Goal: Task Accomplishment & Management: Manage account settings

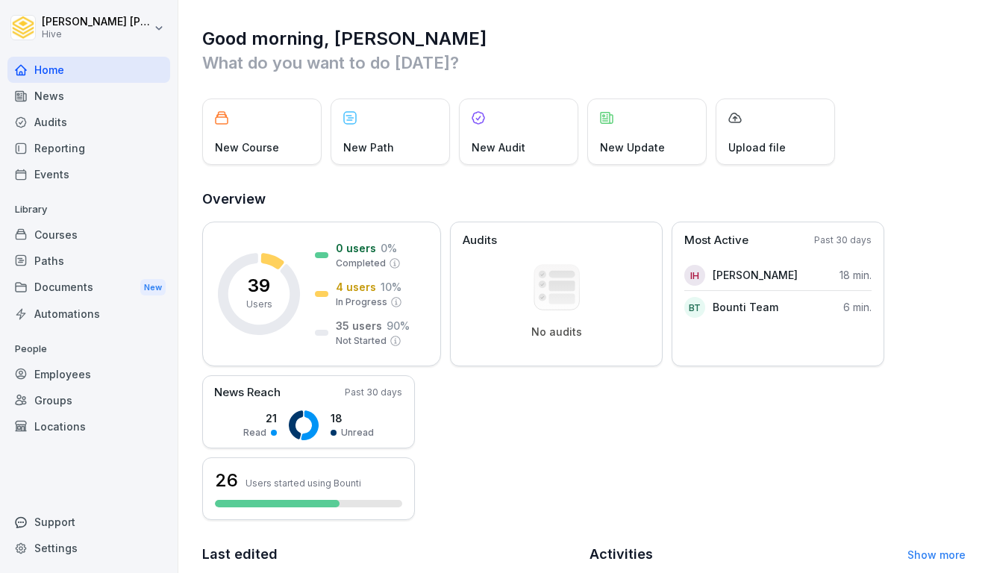
click at [69, 229] on div "Courses" at bounding box center [88, 235] width 163 height 26
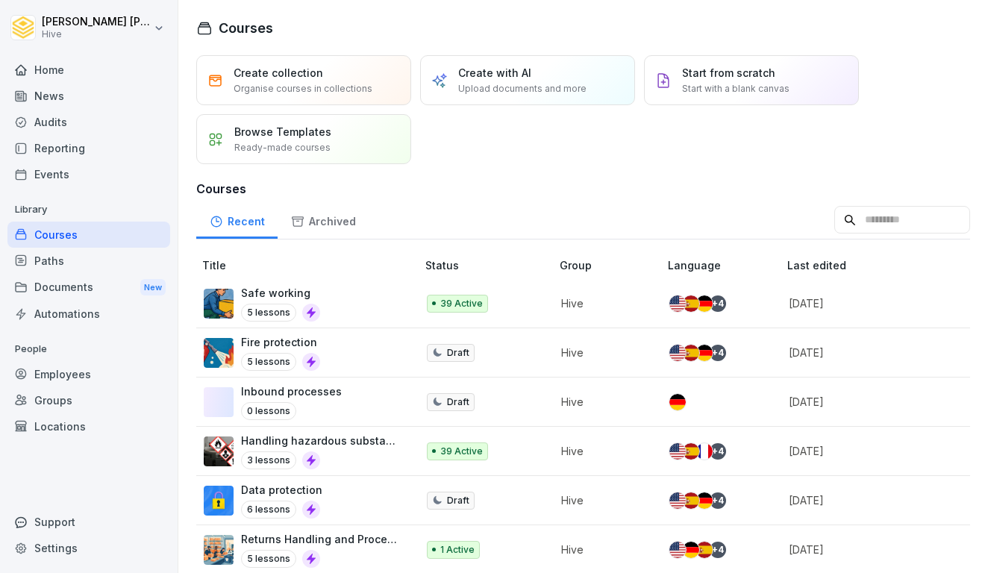
click at [63, 261] on div "Paths" at bounding box center [88, 261] width 163 height 26
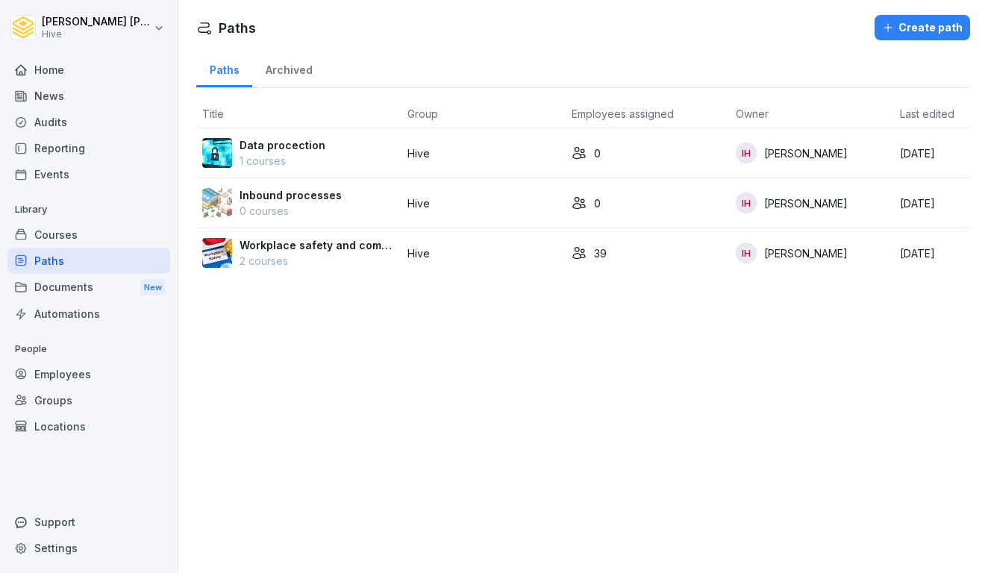
click at [283, 245] on p "Workplace safety and compliance" at bounding box center [317, 245] width 156 height 16
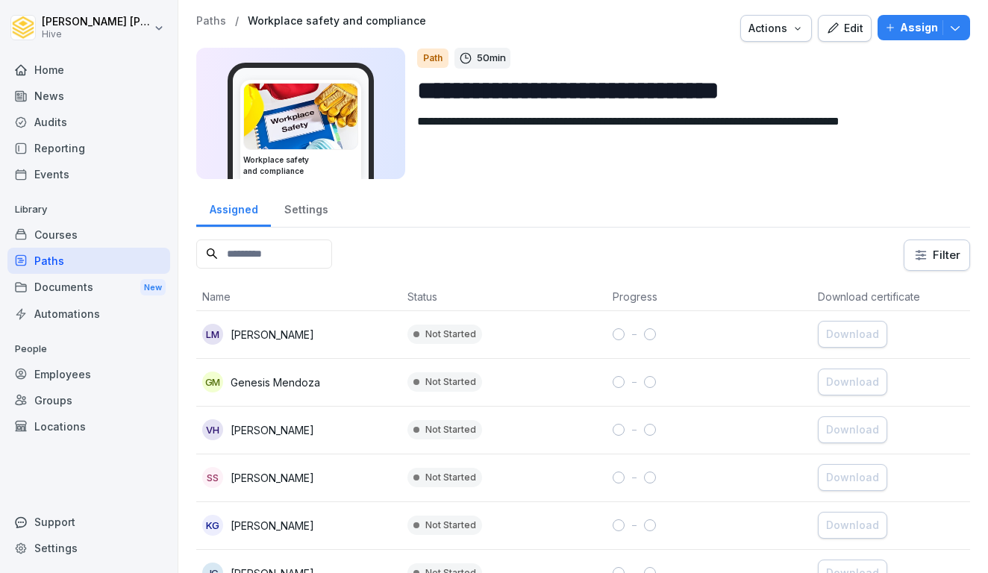
click at [63, 244] on div "Courses" at bounding box center [88, 235] width 163 height 26
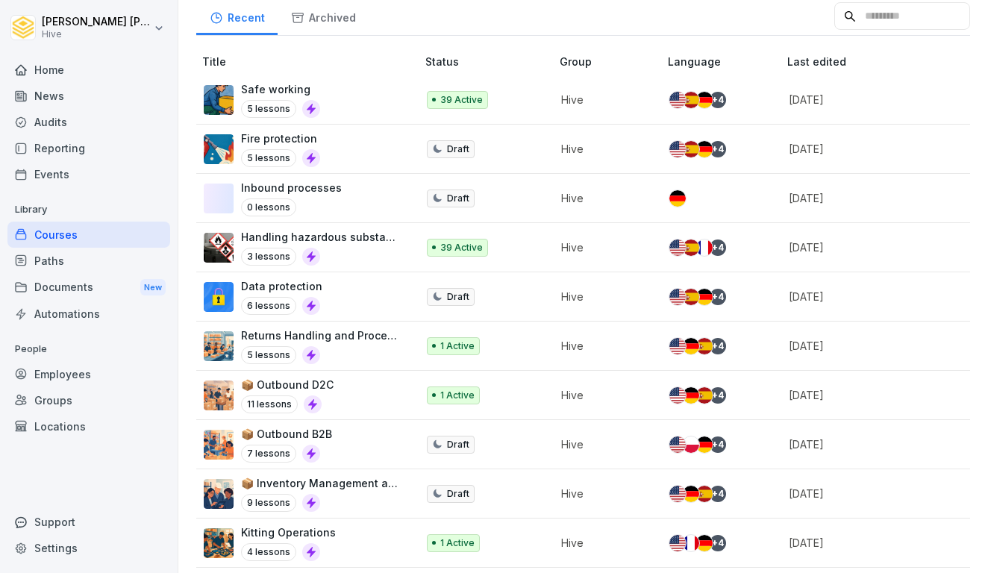
scroll to position [198, 0]
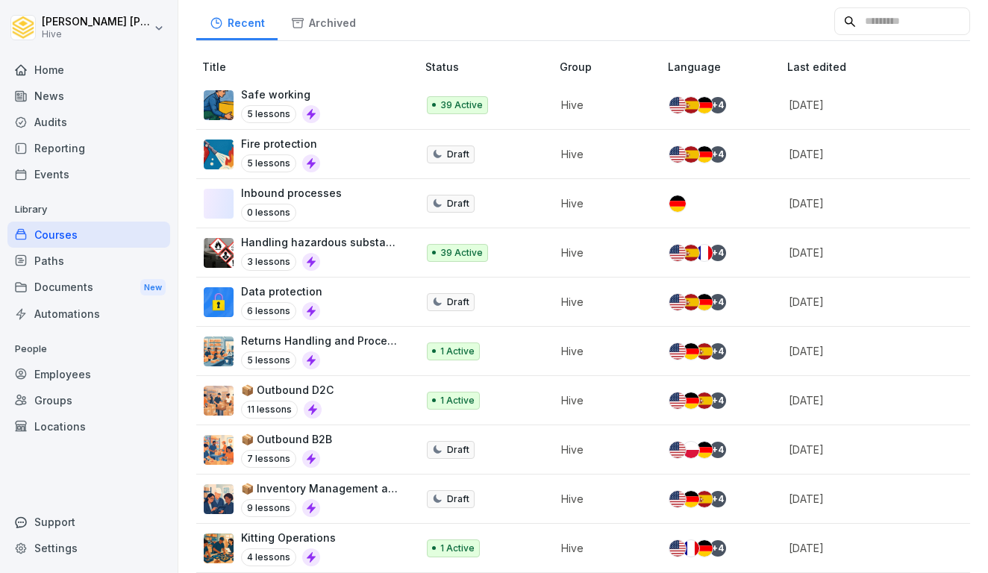
click at [91, 254] on div "Paths" at bounding box center [88, 261] width 163 height 26
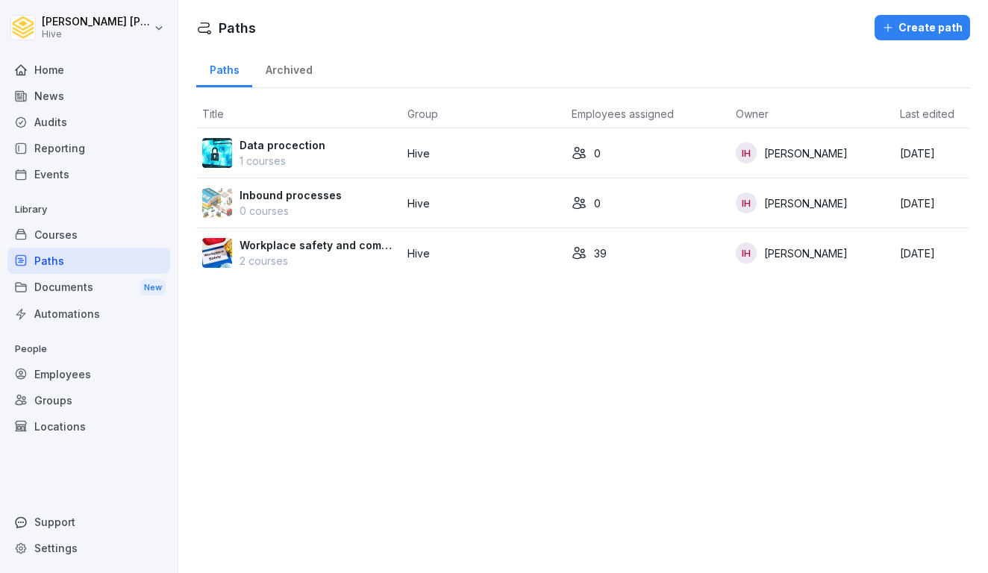
click at [87, 229] on div "Courses" at bounding box center [88, 235] width 163 height 26
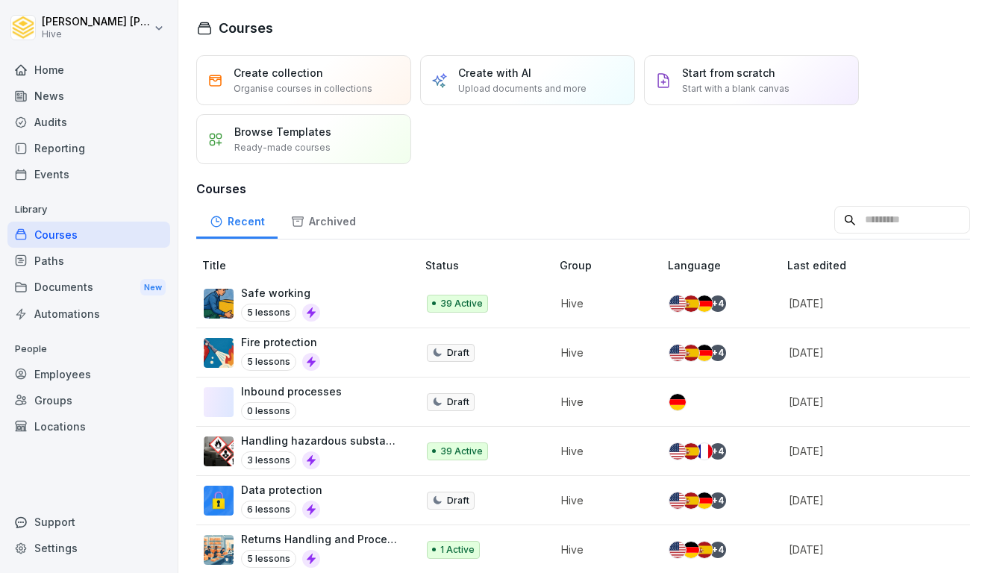
click at [86, 71] on div "Home" at bounding box center [88, 70] width 163 height 26
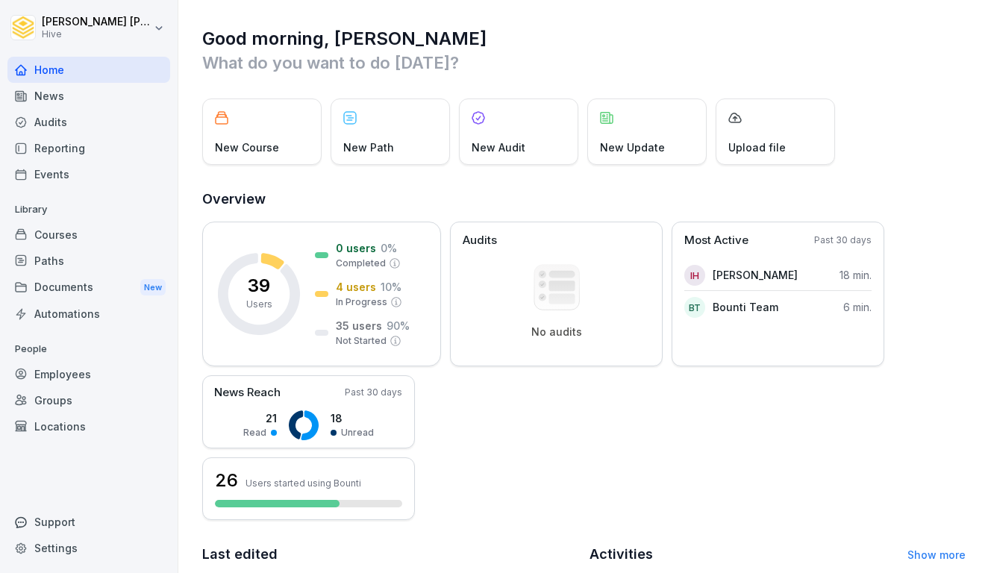
click at [274, 140] on p "New Course" at bounding box center [247, 147] width 64 height 16
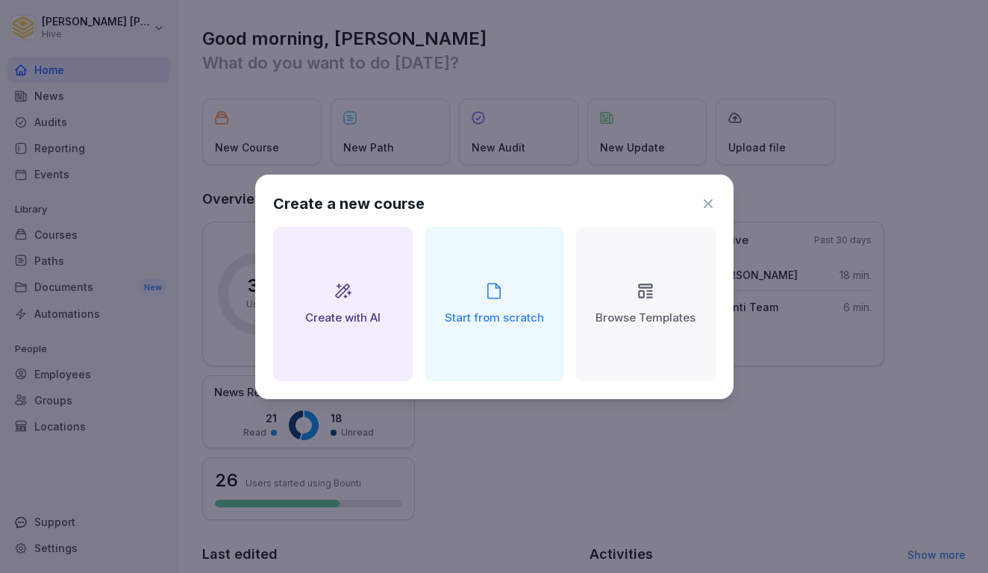
click at [716, 200] on div "Create a new course Create with AI Start from scratch Browse Templates" at bounding box center [494, 287] width 478 height 225
click at [708, 206] on icon at bounding box center [707, 203] width 15 height 15
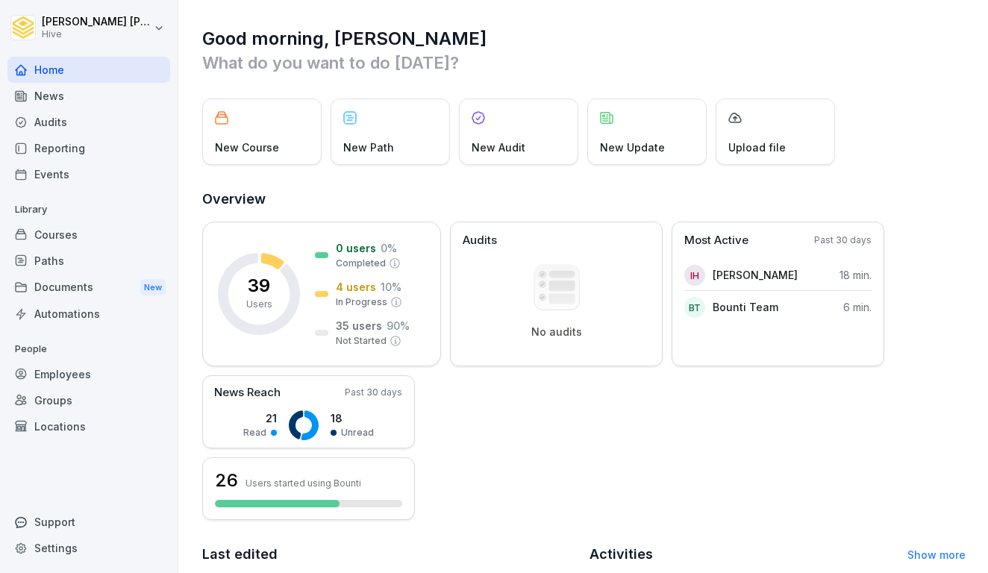
click at [272, 141] on p "New Course" at bounding box center [247, 147] width 64 height 16
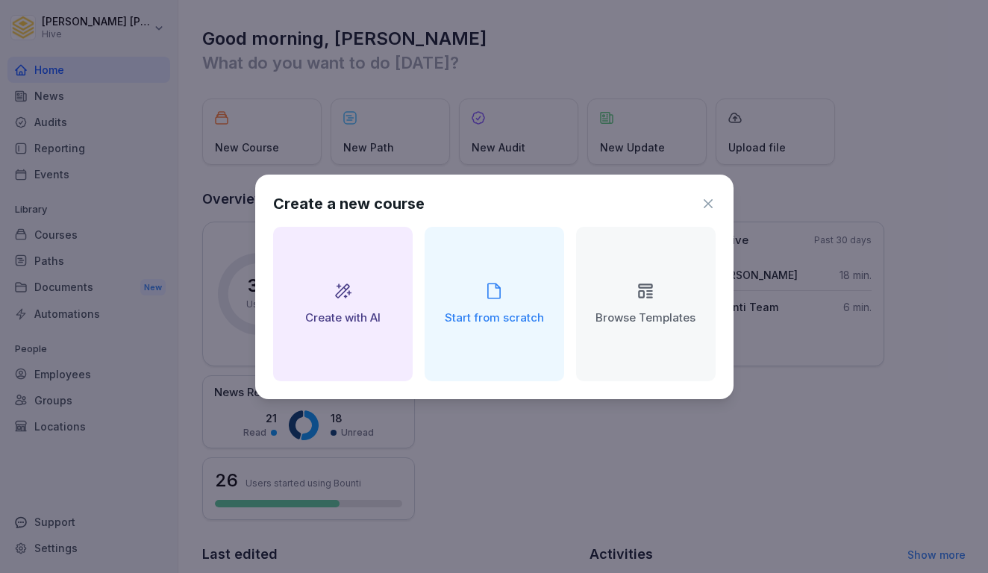
click at [483, 306] on div "Start from scratch" at bounding box center [493, 304] width 139 height 154
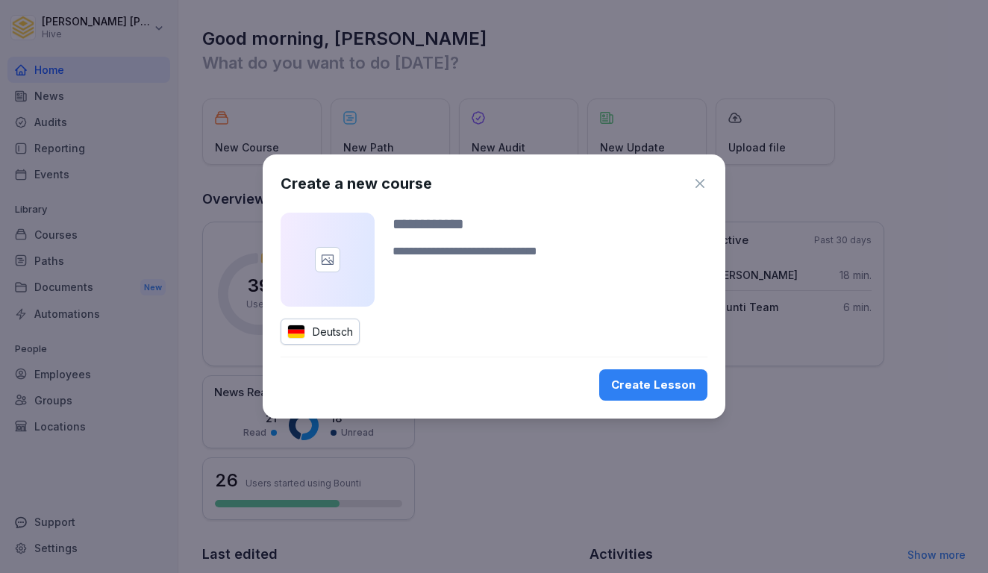
click at [339, 340] on div "Deutsch" at bounding box center [319, 332] width 79 height 26
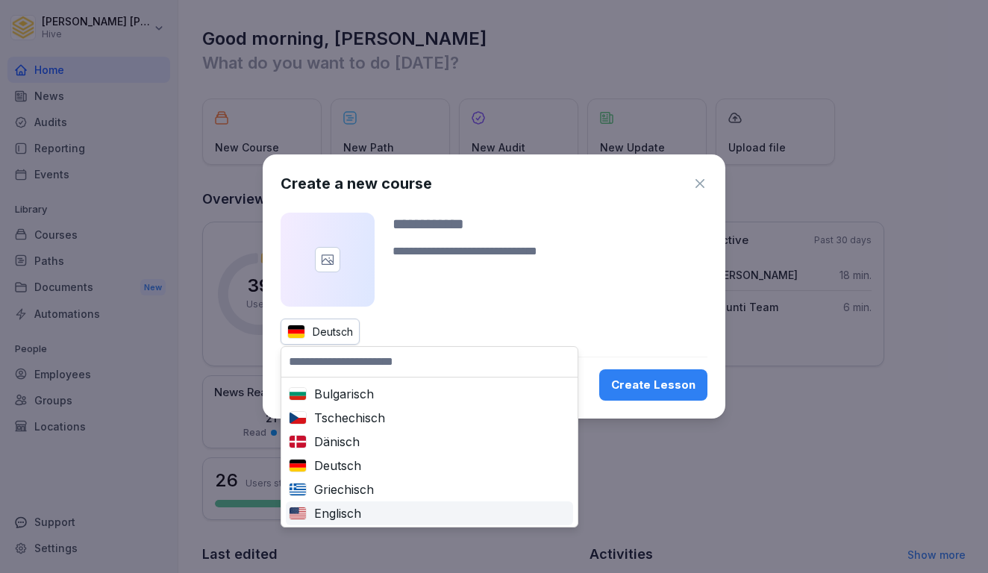
click at [340, 513] on div "Englisch" at bounding box center [429, 513] width 281 height 18
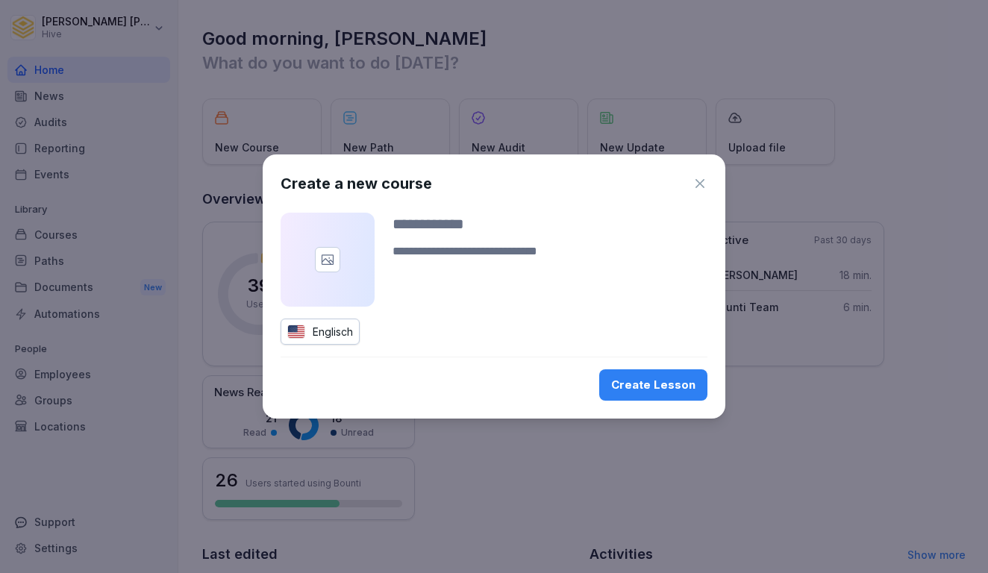
click at [418, 243] on textarea at bounding box center [549, 260] width 315 height 36
click at [427, 215] on input at bounding box center [549, 224] width 315 height 22
type input "*******"
click at [474, 260] on textarea at bounding box center [549, 260] width 315 height 36
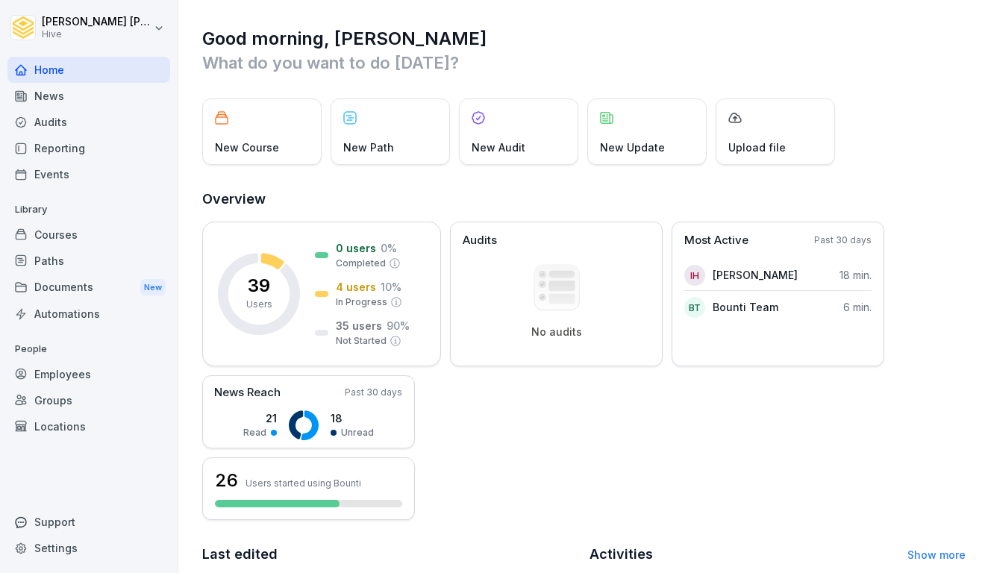
click at [628, 1] on div at bounding box center [494, 286] width 988 height 573
click at [269, 129] on div "New Course" at bounding box center [261, 131] width 119 height 66
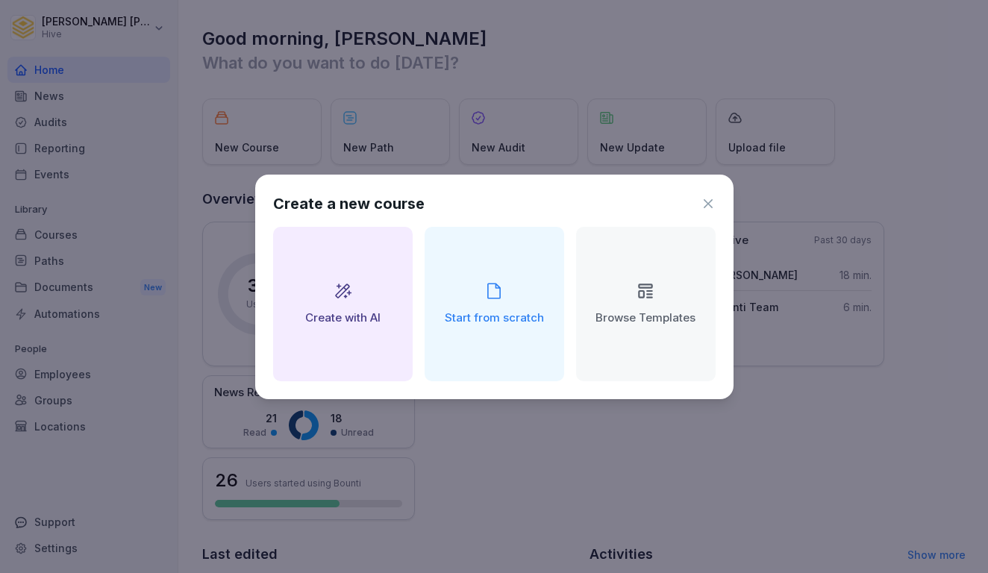
click at [493, 297] on icon at bounding box center [493, 290] width 19 height 19
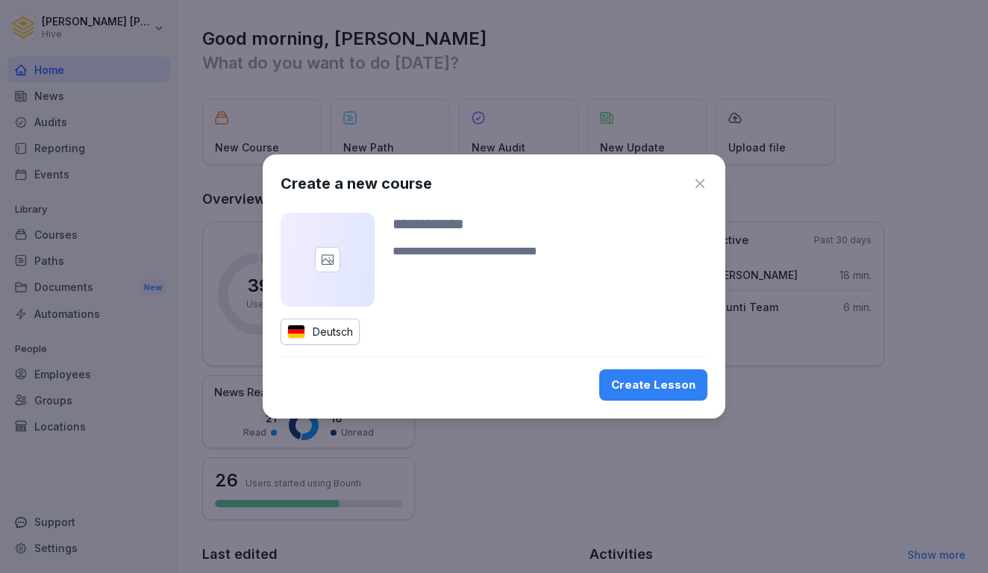
click at [450, 252] on textarea at bounding box center [549, 260] width 315 height 36
click at [444, 210] on div "Create a new course Deutsch Create Lesson" at bounding box center [494, 286] width 463 height 264
click at [437, 224] on input at bounding box center [549, 224] width 315 height 22
type input "*"
type input "*******"
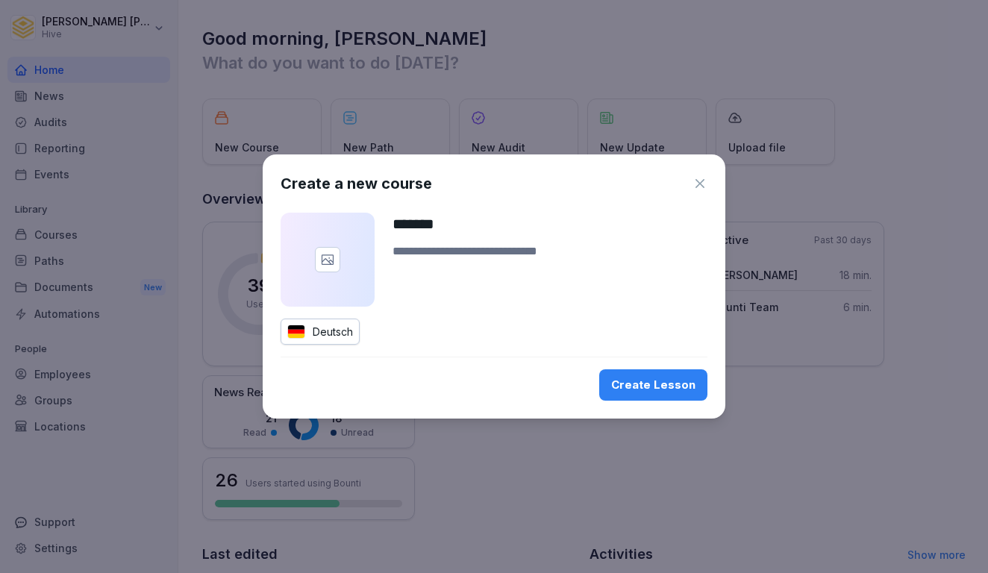
click at [334, 339] on div "Deutsch" at bounding box center [319, 332] width 79 height 26
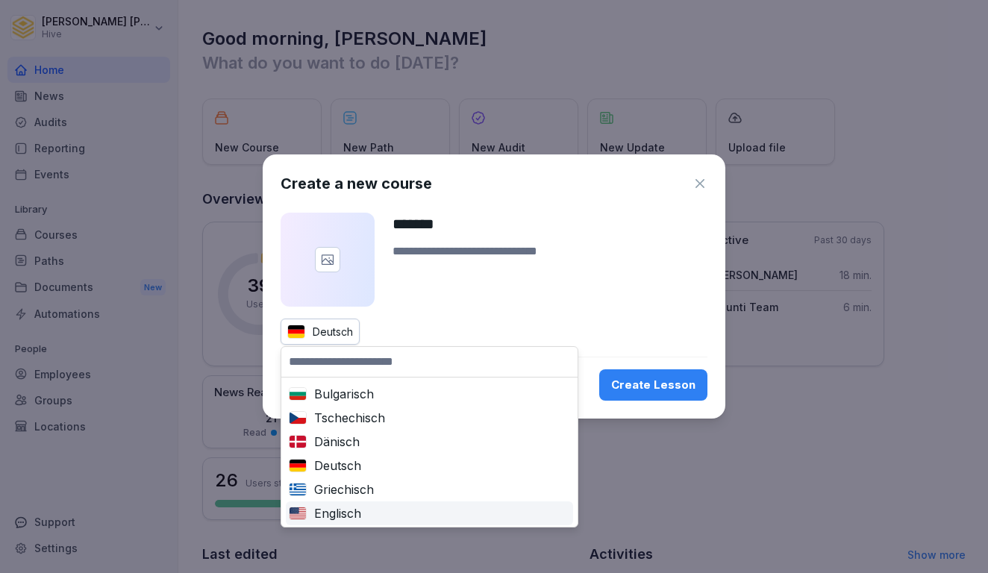
click at [337, 515] on div "Englisch" at bounding box center [429, 513] width 281 height 18
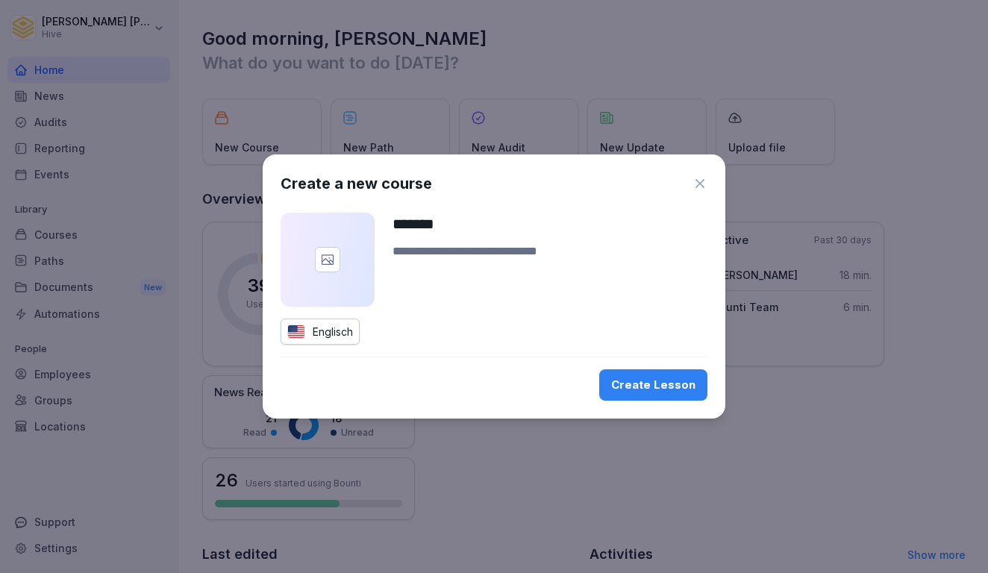
click at [671, 390] on div "Create Lesson" at bounding box center [653, 385] width 84 height 16
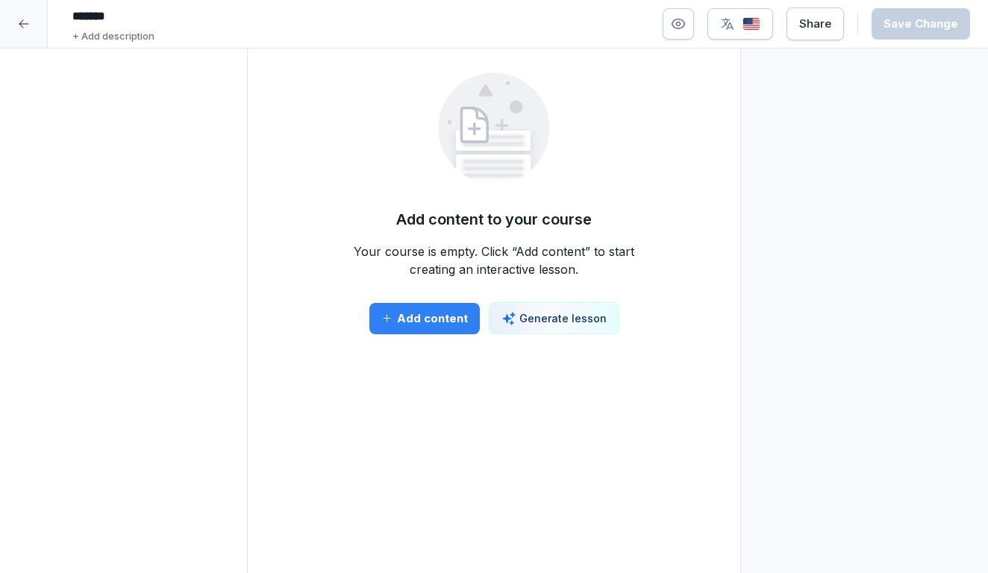
click at [439, 317] on div "Add content" at bounding box center [424, 318] width 87 height 16
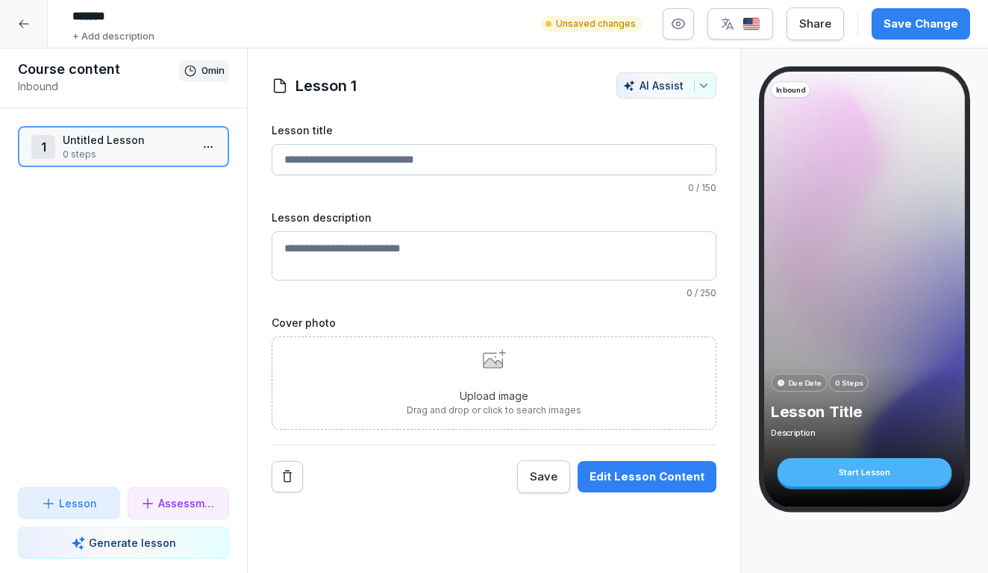
click at [349, 254] on textarea "Lesson description" at bounding box center [494, 255] width 445 height 49
paste textarea "**********"
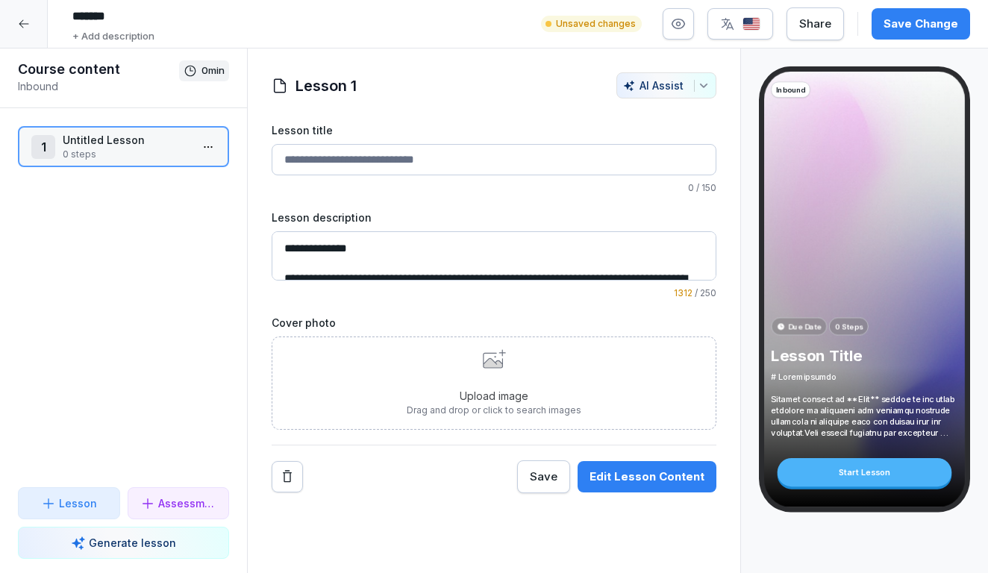
drag, startPoint x: 472, startPoint y: 255, endPoint x: 233, endPoint y: 176, distance: 252.2
click at [233, 176] on div "Course content Inbound 0 min 1 Untitled Lesson 0 steps To pick up a draggable i…" at bounding box center [494, 310] width 988 height 525
type textarea "*"
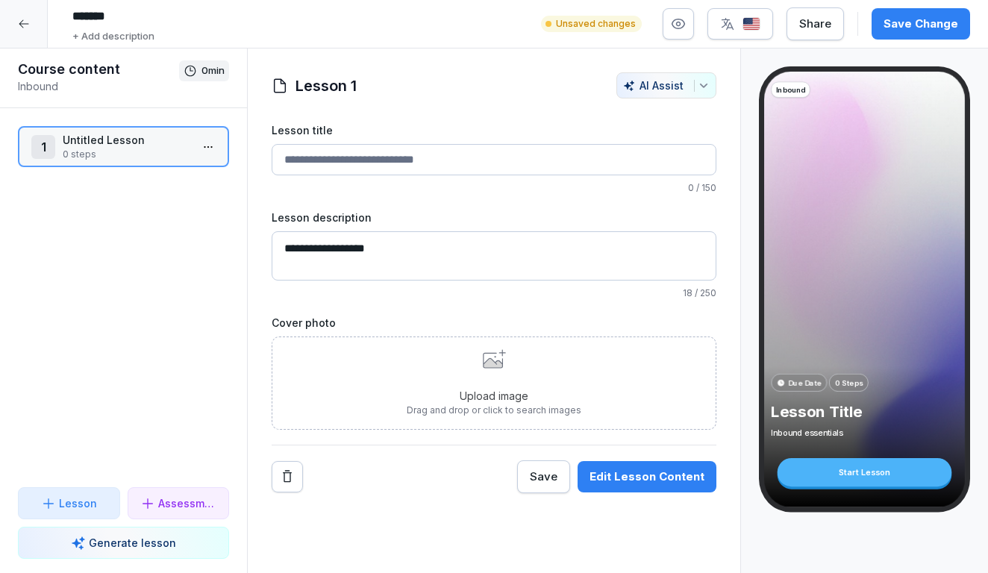
type textarea "**********"
click at [629, 477] on div "Edit Lesson Content" at bounding box center [646, 476] width 115 height 16
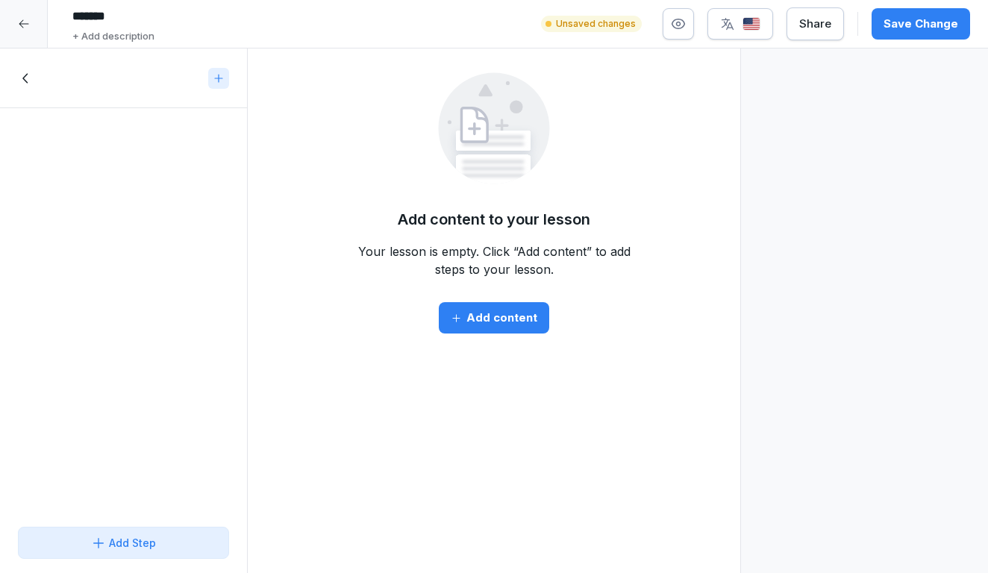
click at [512, 322] on div "Add content" at bounding box center [494, 318] width 87 height 16
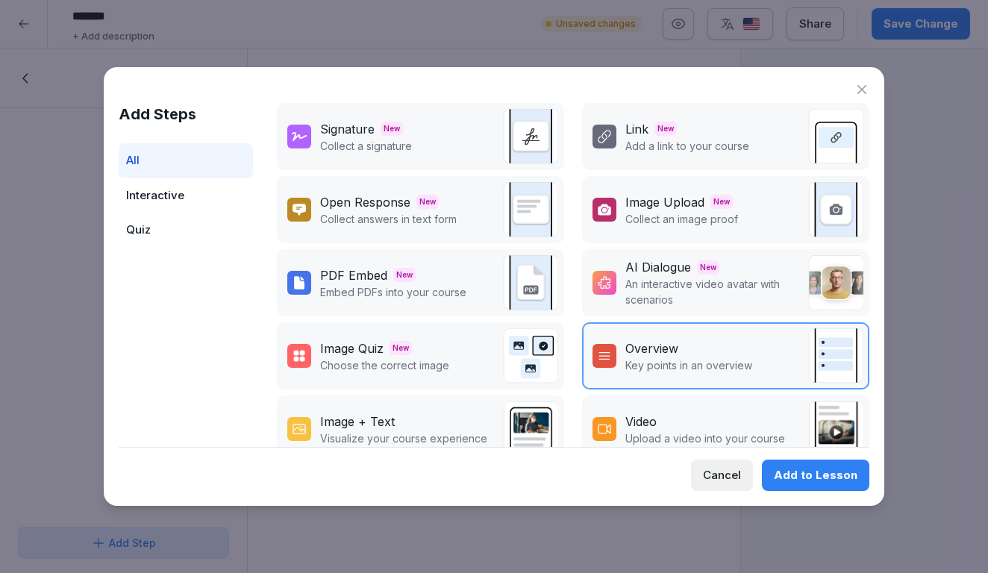
click at [808, 477] on div "Add to Lesson" at bounding box center [816, 475] width 84 height 16
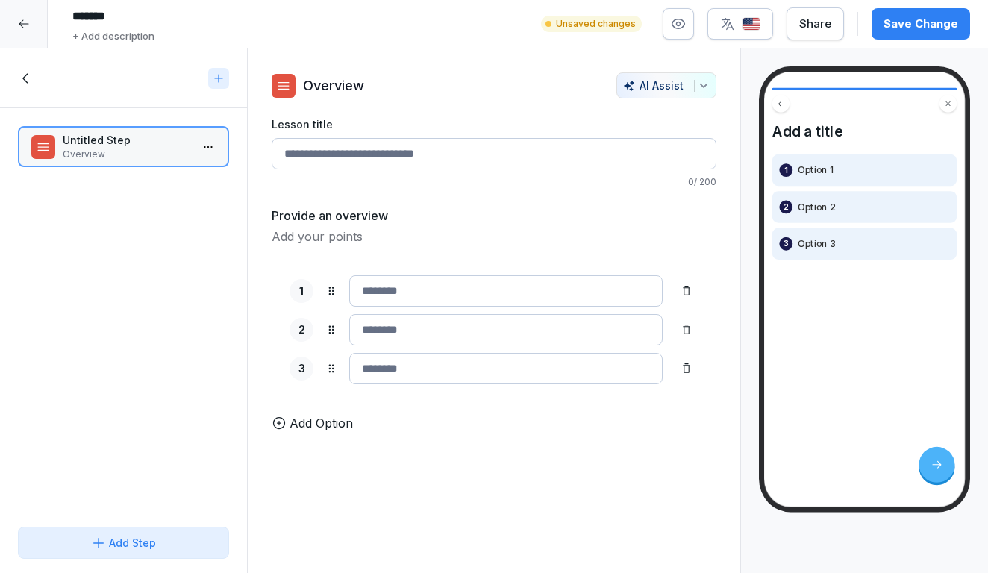
click at [411, 289] on input at bounding box center [505, 290] width 313 height 31
paste input "**********"
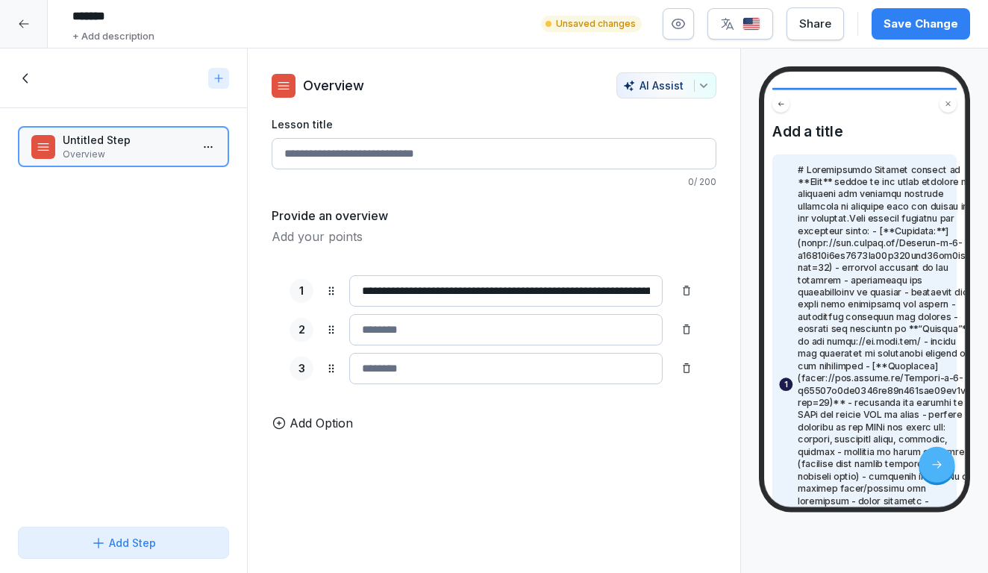
type input "**********"
click at [21, 71] on icon at bounding box center [26, 78] width 16 height 16
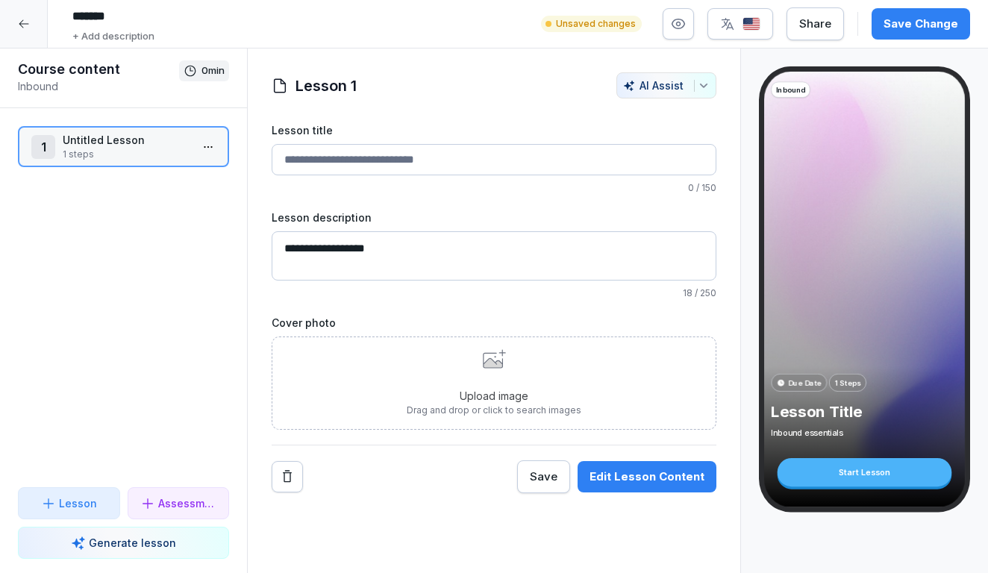
click at [33, 20] on div at bounding box center [24, 24] width 48 height 48
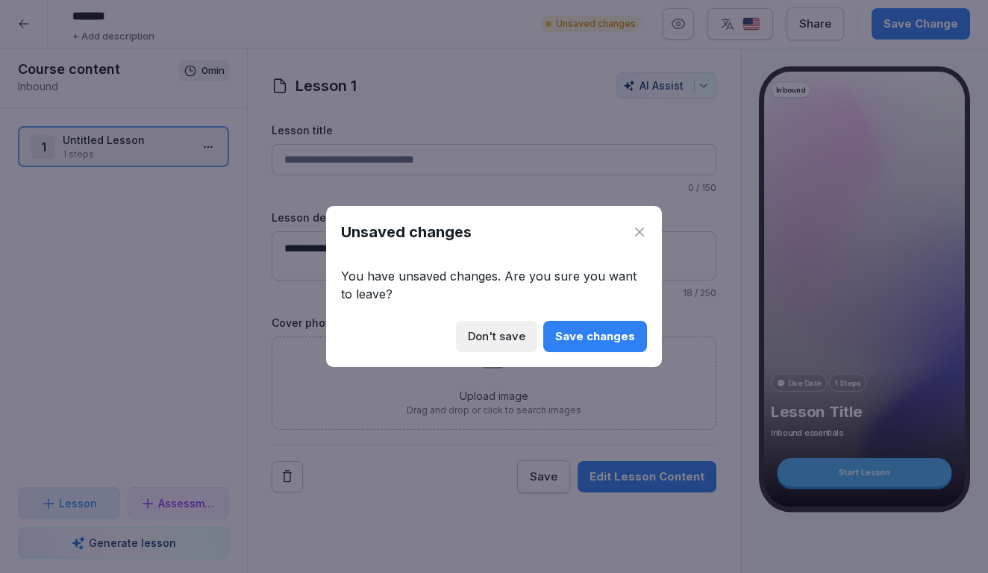
click at [518, 336] on div "Don't save" at bounding box center [496, 336] width 57 height 16
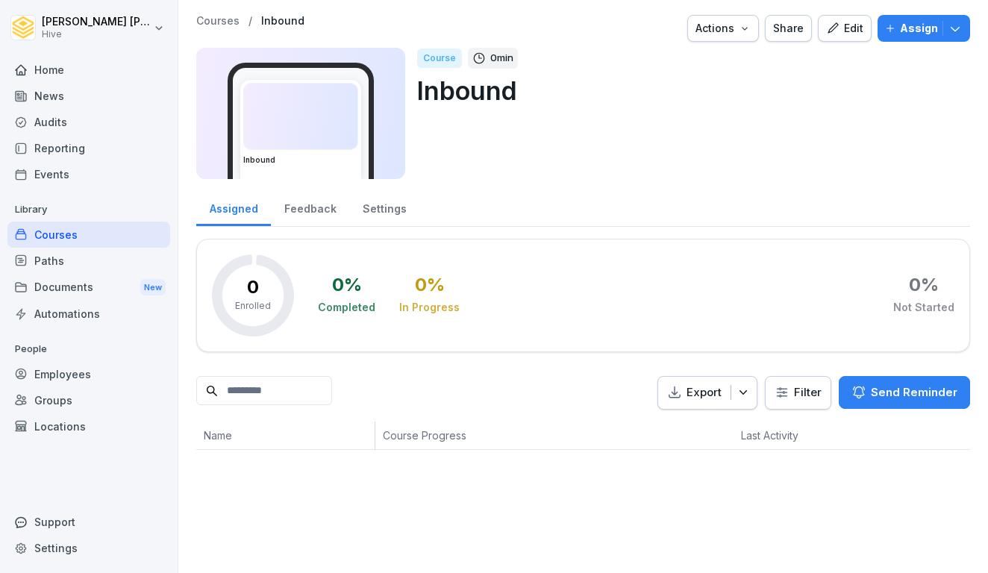
click at [850, 31] on div "Edit" at bounding box center [844, 28] width 37 height 16
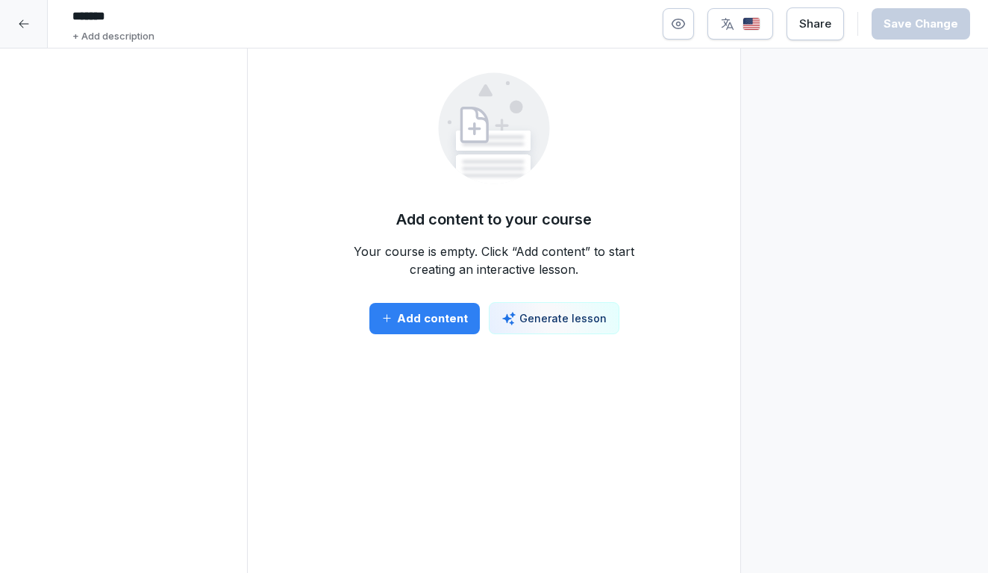
click at [445, 312] on div "Add content" at bounding box center [424, 318] width 87 height 16
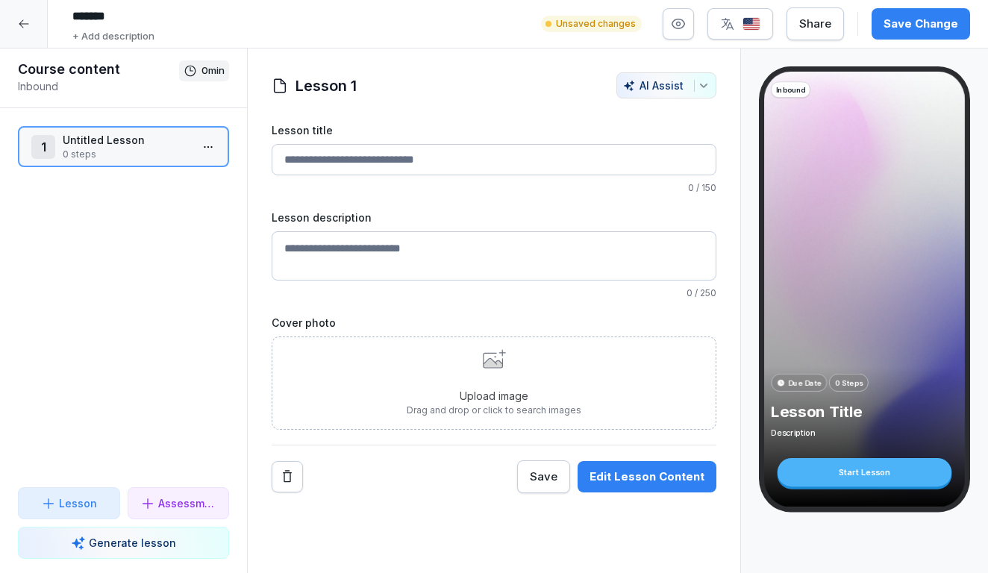
click at [34, 26] on div at bounding box center [24, 24] width 48 height 48
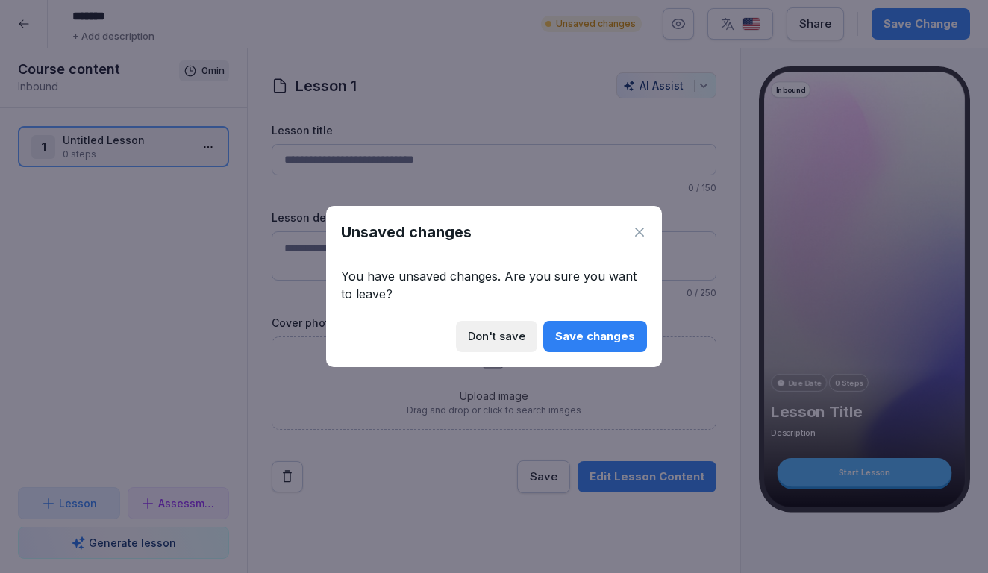
click at [510, 340] on div "Don't save" at bounding box center [496, 336] width 57 height 16
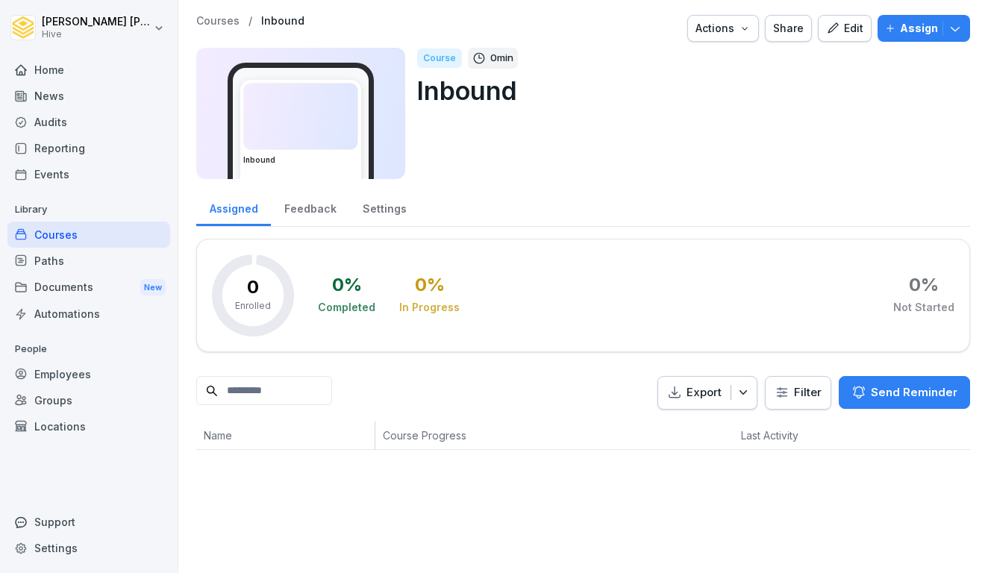
click at [838, 25] on icon "button" at bounding box center [832, 27] width 10 height 10
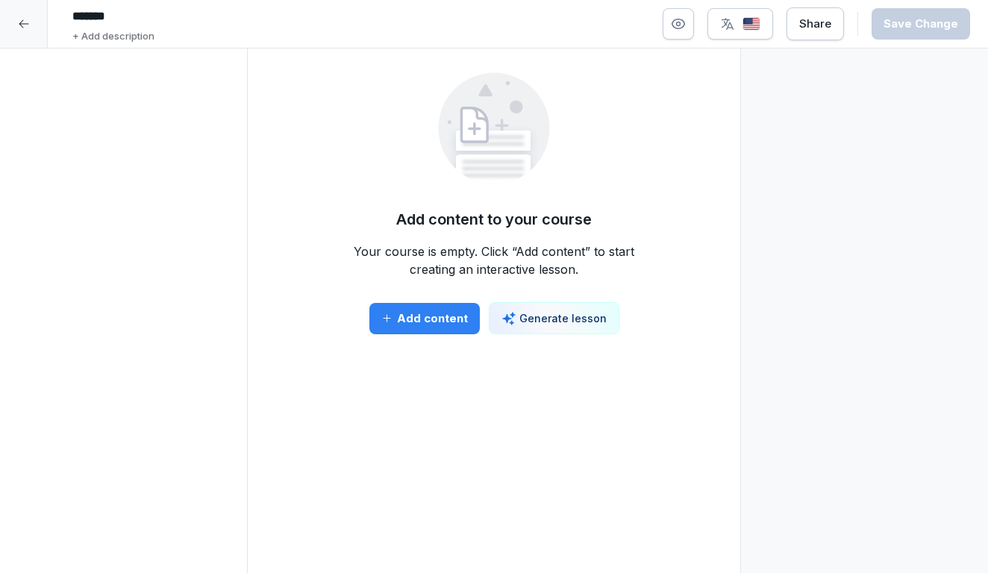
click at [565, 316] on p "Generate lesson" at bounding box center [562, 318] width 87 height 16
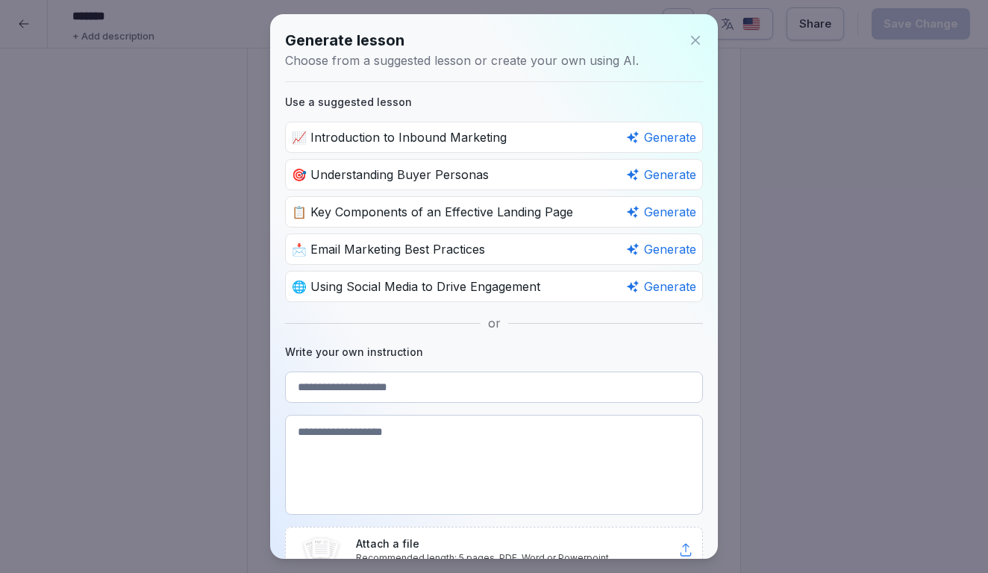
click at [442, 325] on div "or" at bounding box center [494, 323] width 418 height 18
click at [691, 42] on icon at bounding box center [695, 40] width 15 height 15
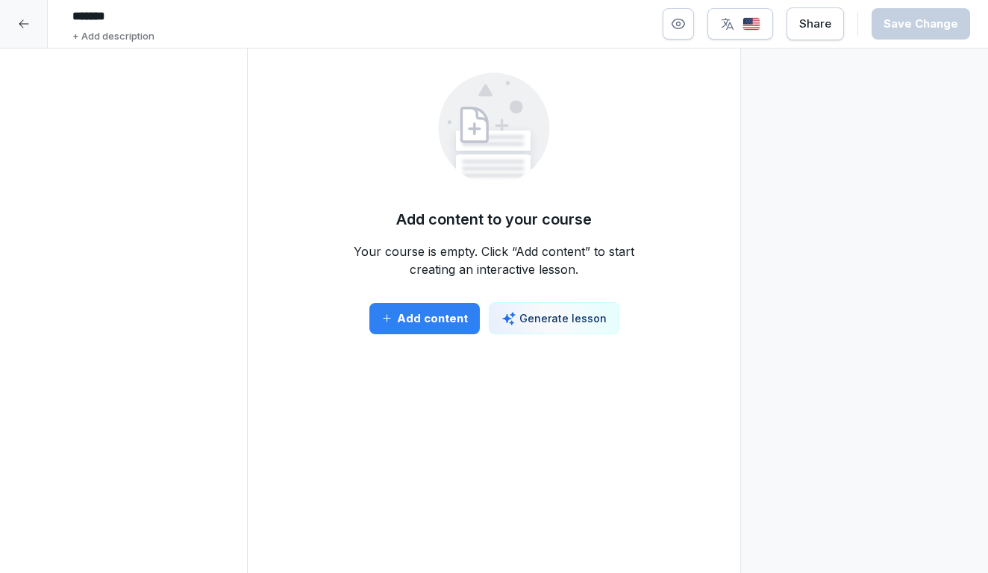
click at [22, 12] on div at bounding box center [24, 24] width 48 height 48
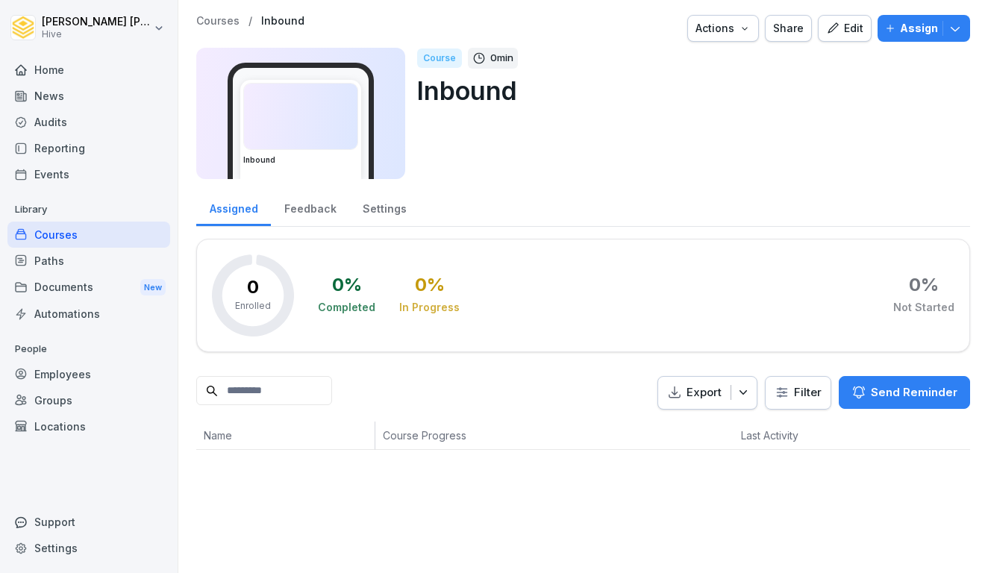
click at [61, 235] on div "Courses" at bounding box center [88, 235] width 163 height 26
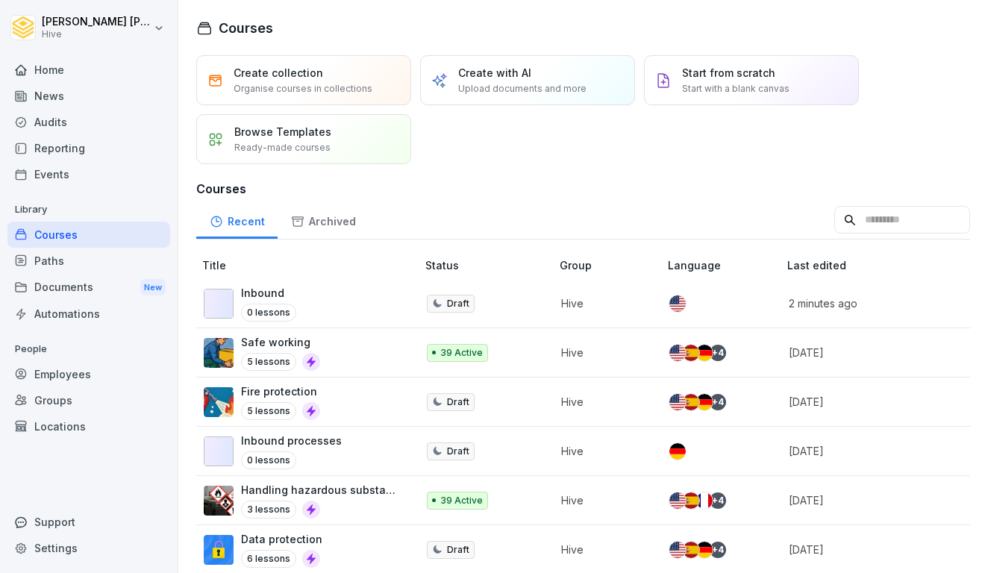
click at [345, 309] on div "Inbound 0 lessons" at bounding box center [303, 303] width 198 height 37
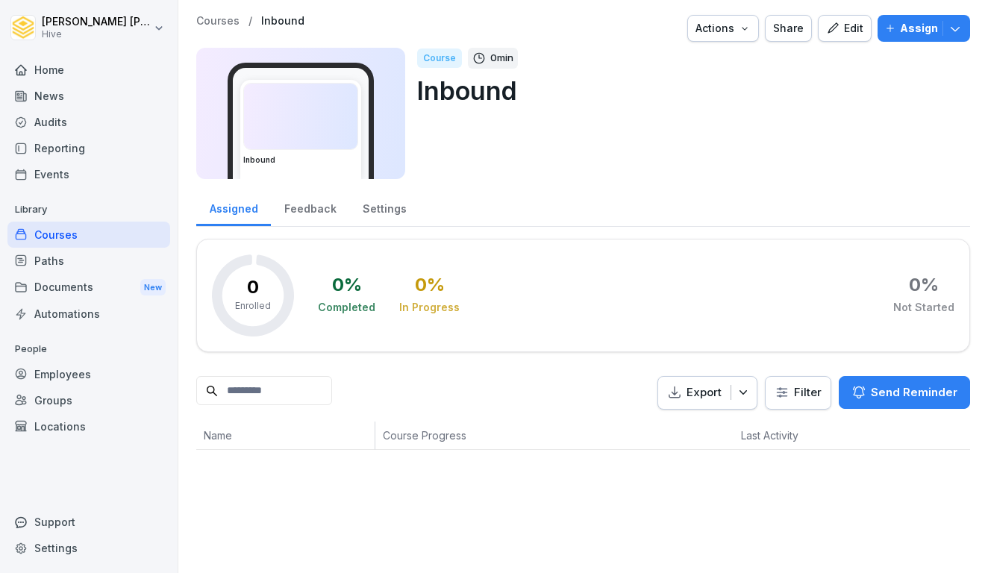
click at [850, 34] on div "Edit" at bounding box center [844, 28] width 37 height 16
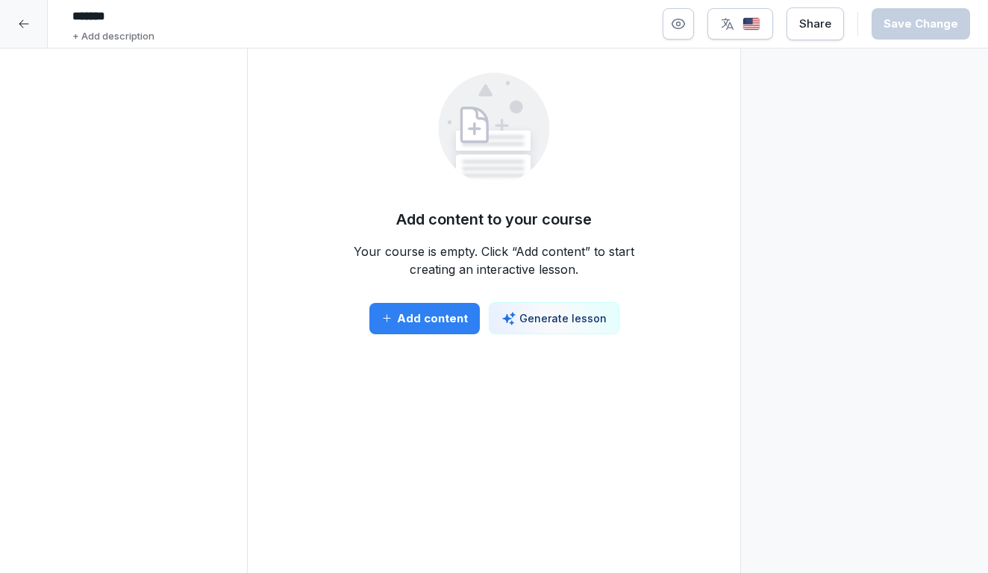
click at [19, 21] on icon at bounding box center [24, 24] width 12 height 12
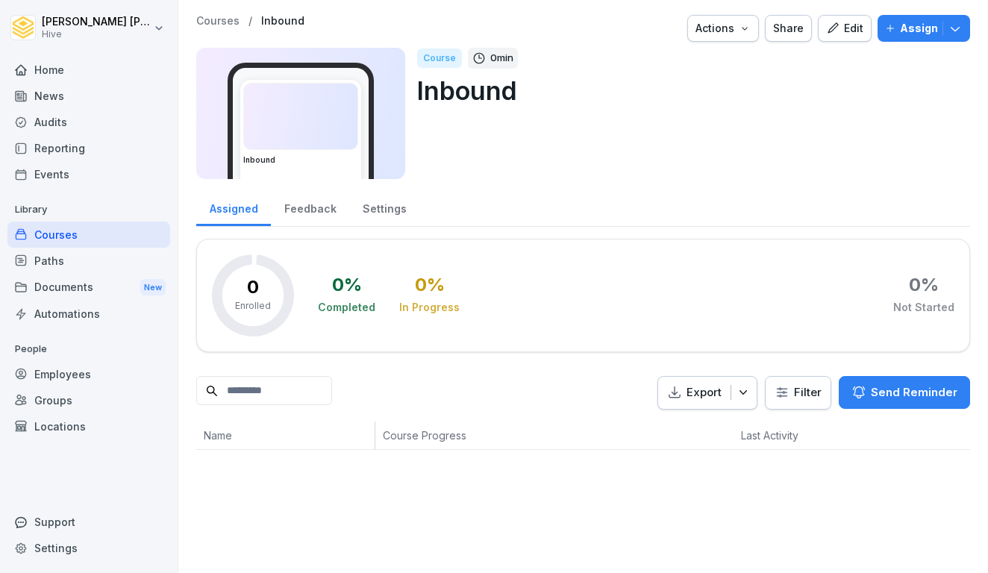
click at [731, 28] on div "Actions" at bounding box center [722, 28] width 55 height 16
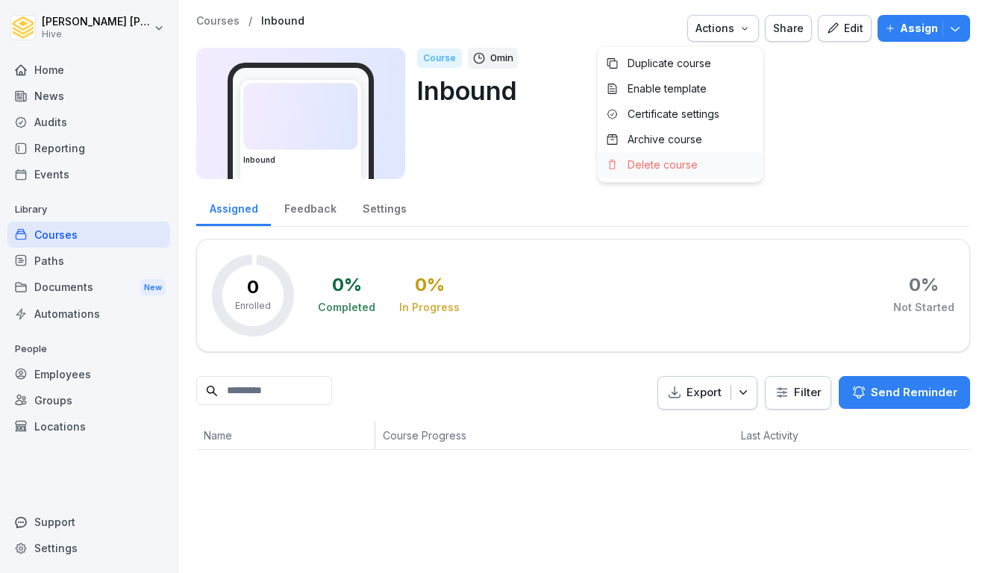
click at [681, 168] on p "Delete course" at bounding box center [662, 164] width 70 height 13
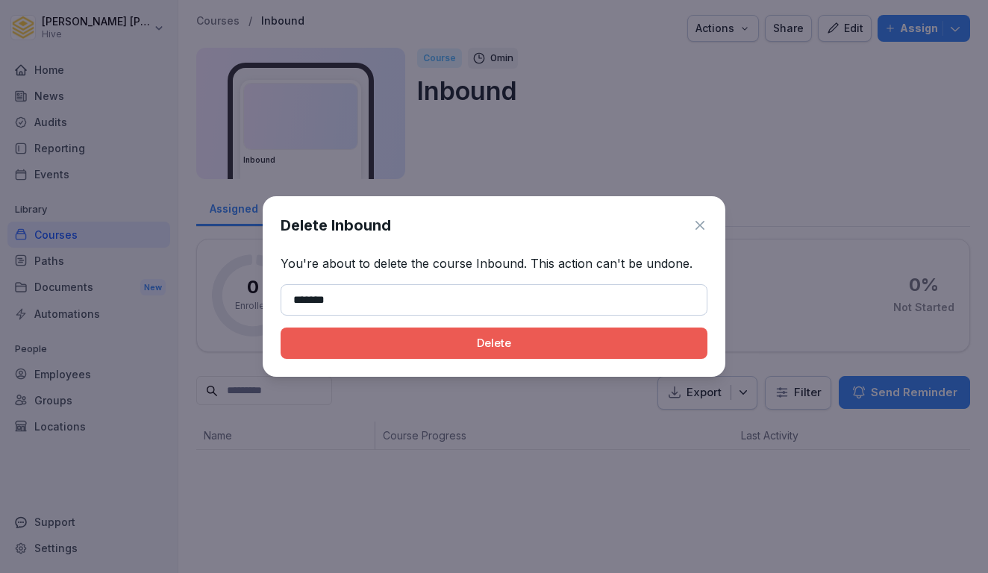
type input "*******"
click at [498, 340] on div "Delete" at bounding box center [493, 343] width 403 height 16
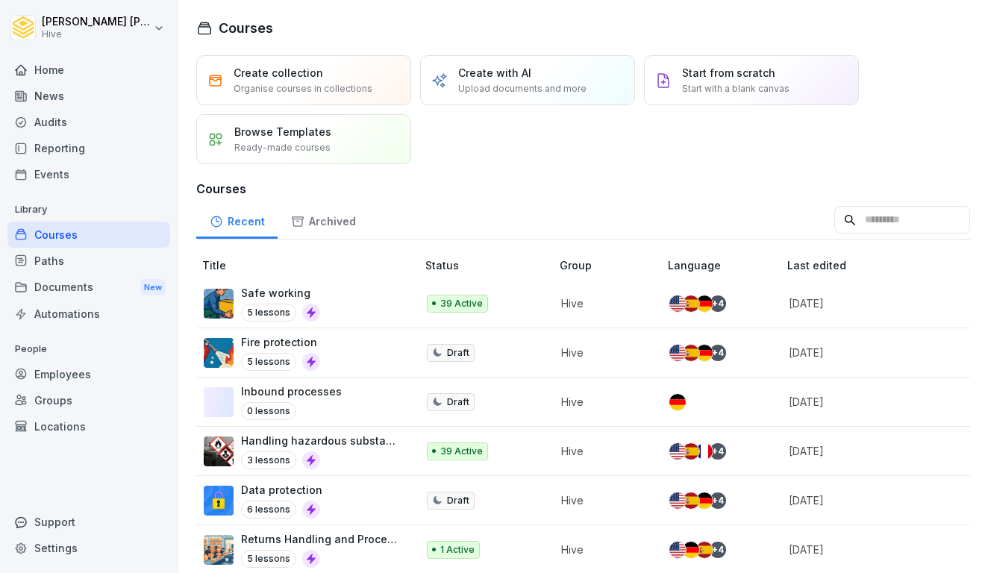
click at [60, 261] on div "Paths" at bounding box center [88, 261] width 163 height 26
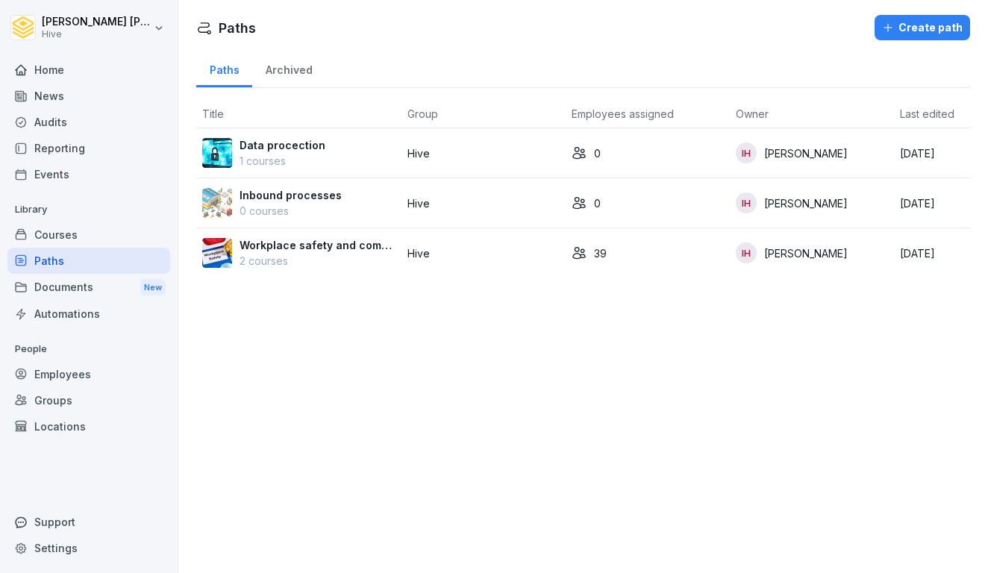
click at [311, 254] on p "2 courses" at bounding box center [317, 261] width 156 height 16
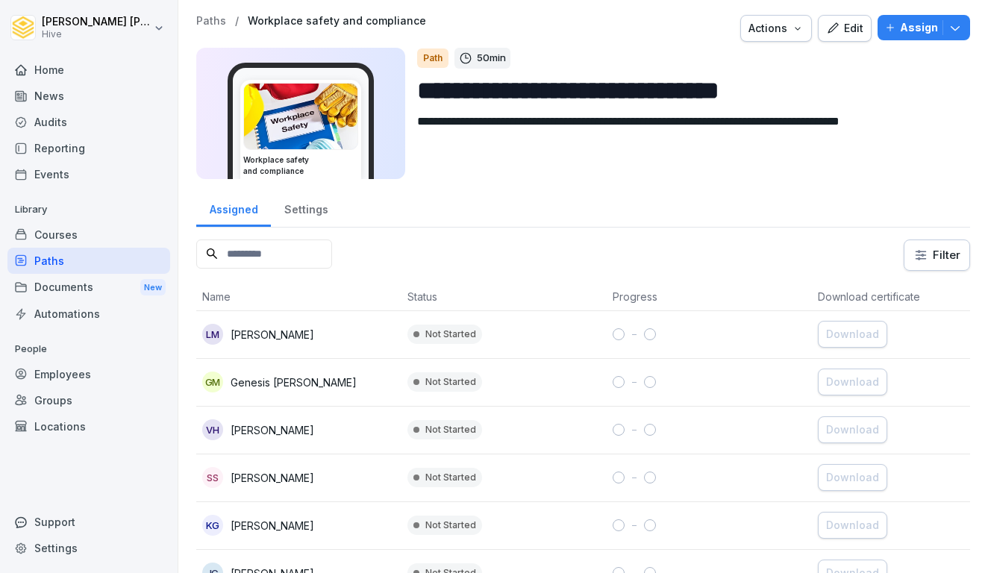
click at [84, 248] on div "Paths" at bounding box center [88, 261] width 163 height 26
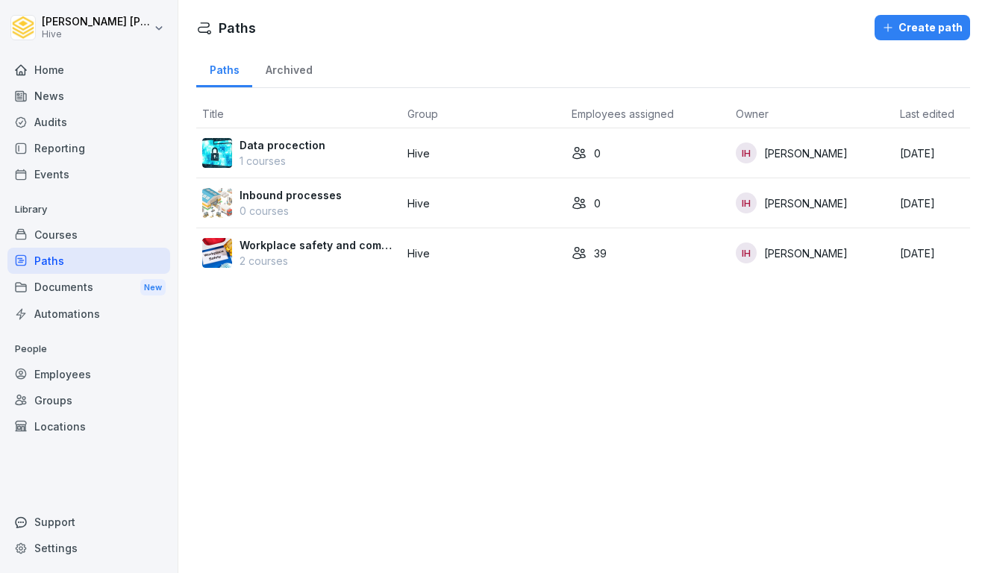
click at [109, 236] on div "Courses" at bounding box center [88, 235] width 163 height 26
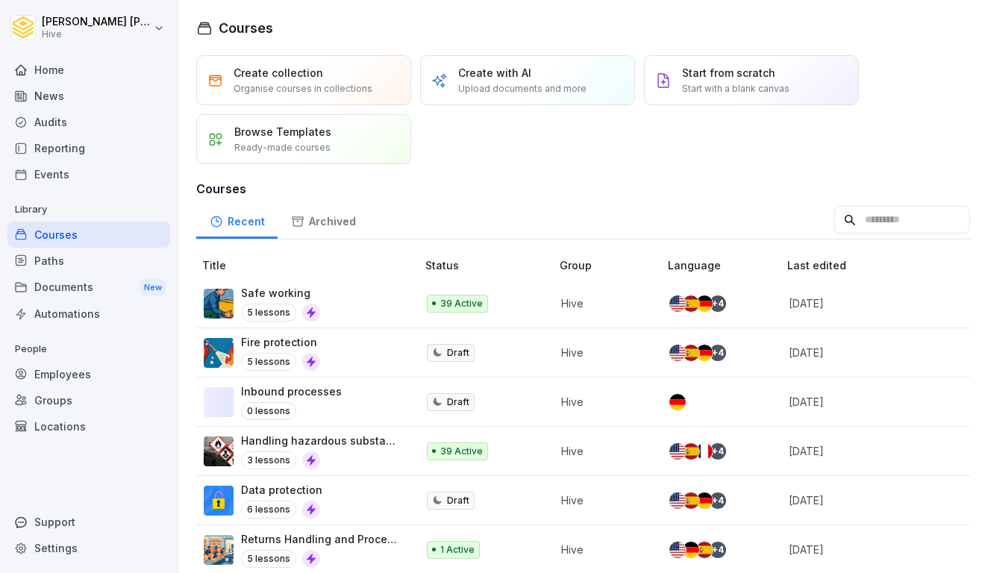
click at [465, 76] on p "Create with AI" at bounding box center [494, 73] width 73 height 16
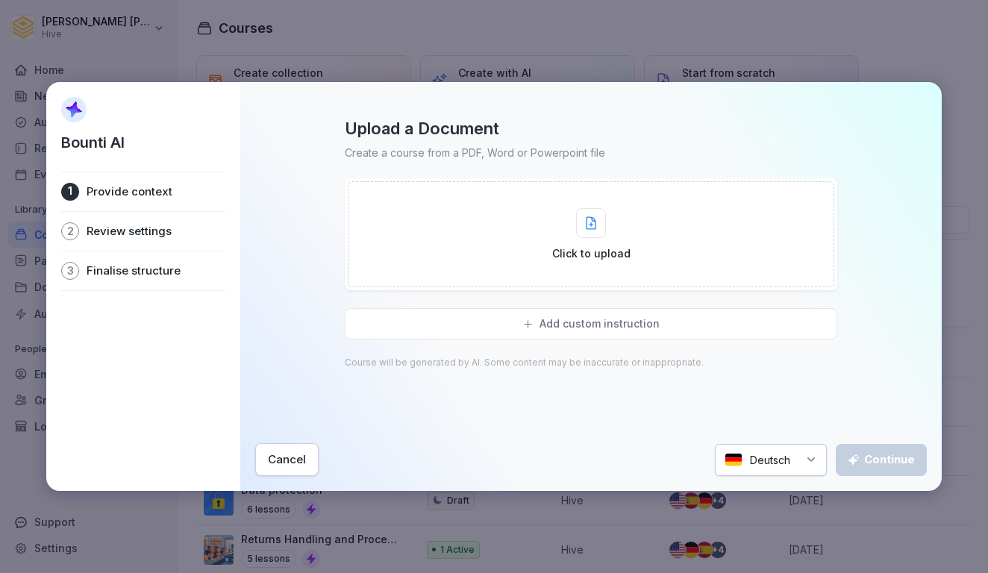
click at [488, 245] on div "Click to upload" at bounding box center [591, 234] width 486 height 106
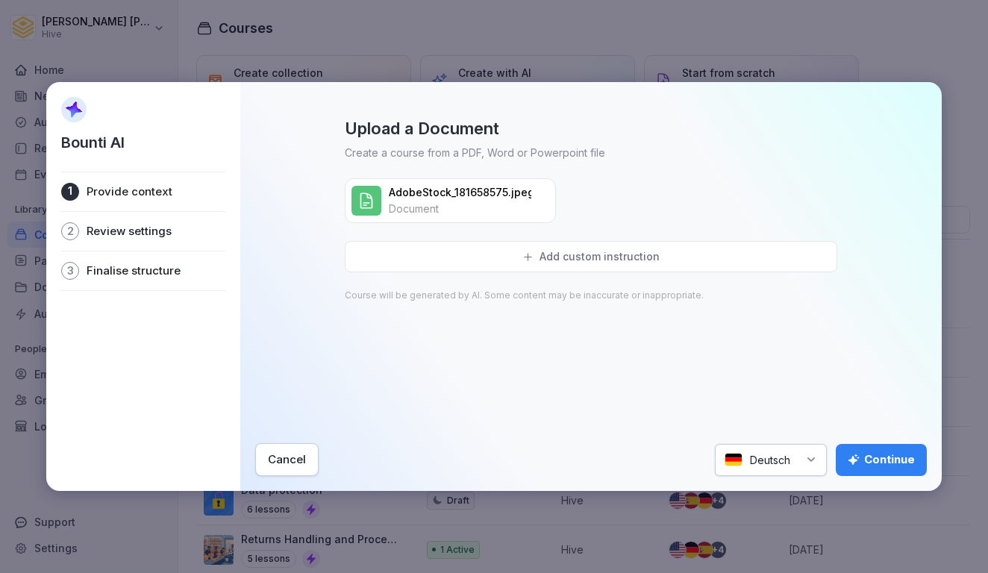
click at [809, 463] on icon at bounding box center [811, 460] width 12 height 12
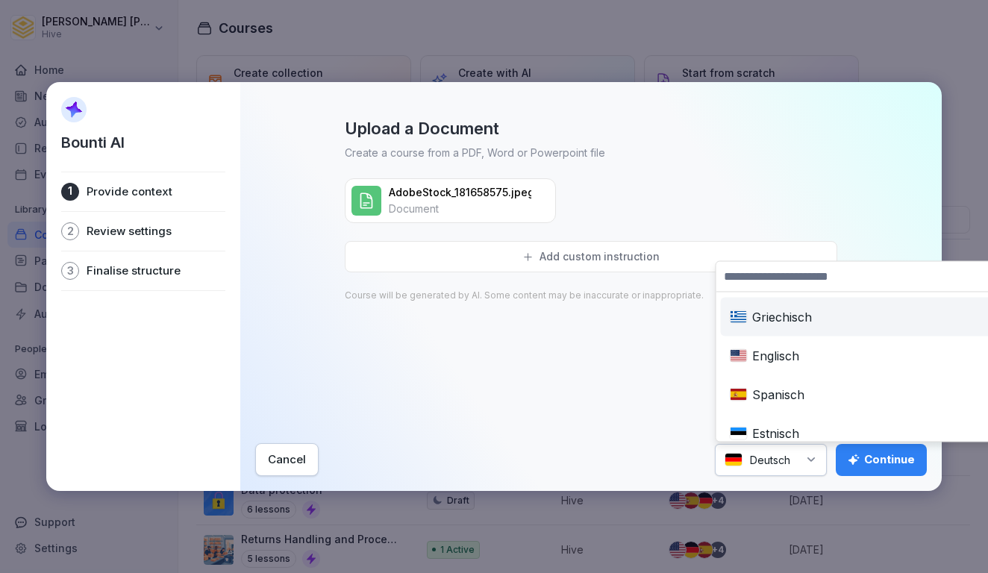
scroll to position [156, 0]
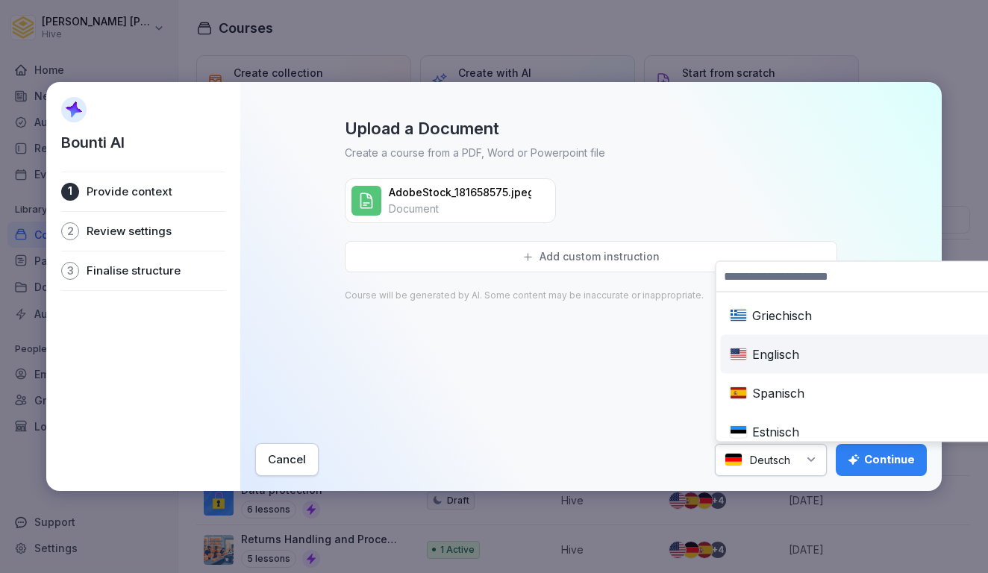
click at [760, 365] on div "Englisch" at bounding box center [869, 354] width 290 height 33
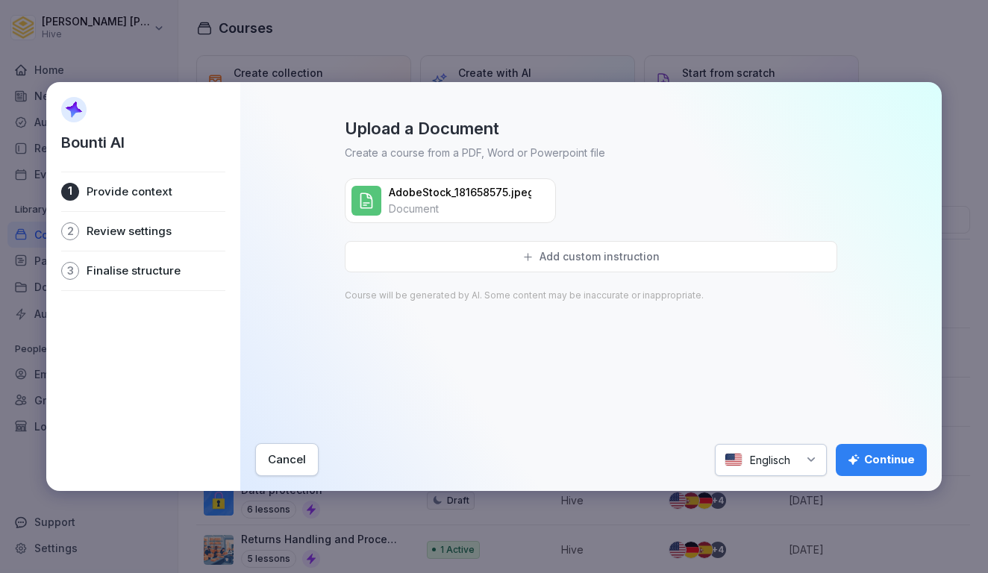
click at [868, 455] on div "Continue" at bounding box center [880, 459] width 67 height 16
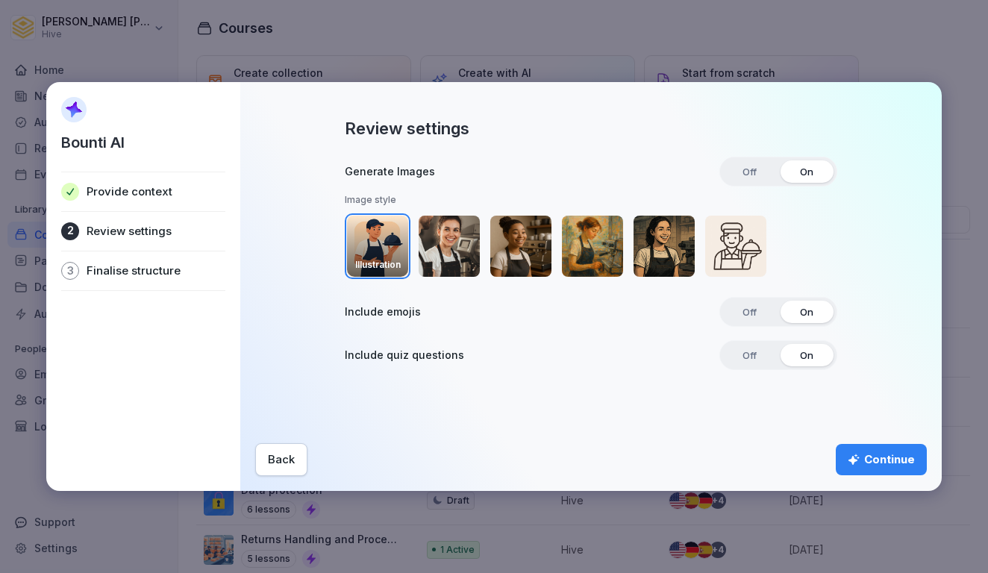
click at [866, 454] on div "Continue" at bounding box center [880, 459] width 67 height 16
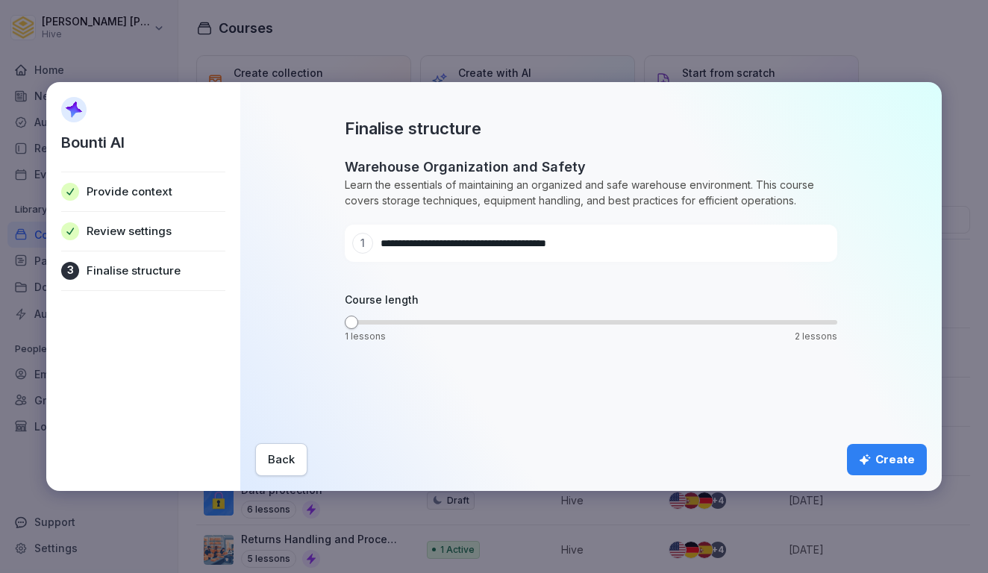
click at [866, 454] on icon "submit" at bounding box center [865, 460] width 12 height 12
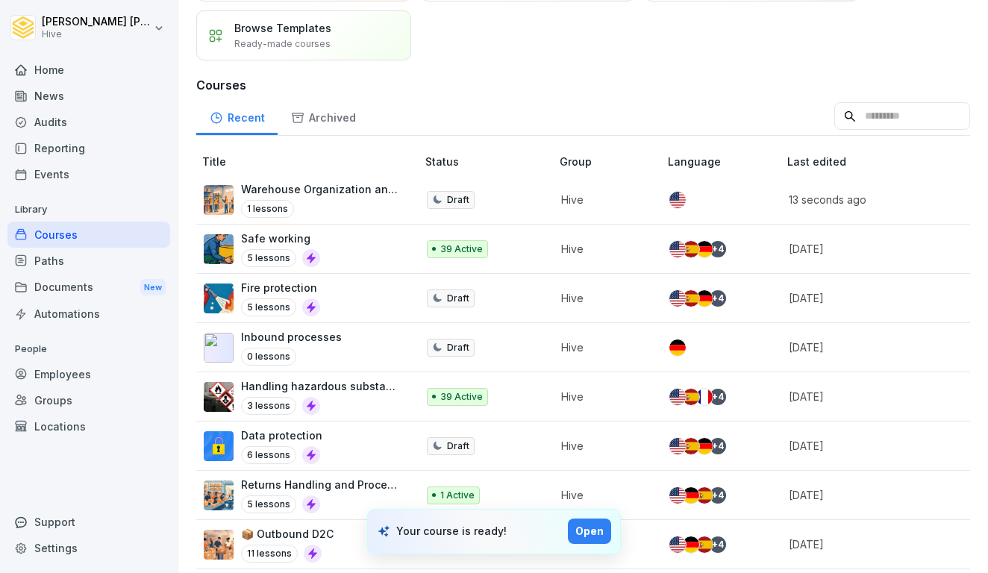
scroll to position [104, 0]
click at [592, 545] on div "Your course is ready! Open" at bounding box center [494, 532] width 254 height 46
click at [574, 529] on button "Open" at bounding box center [589, 530] width 43 height 25
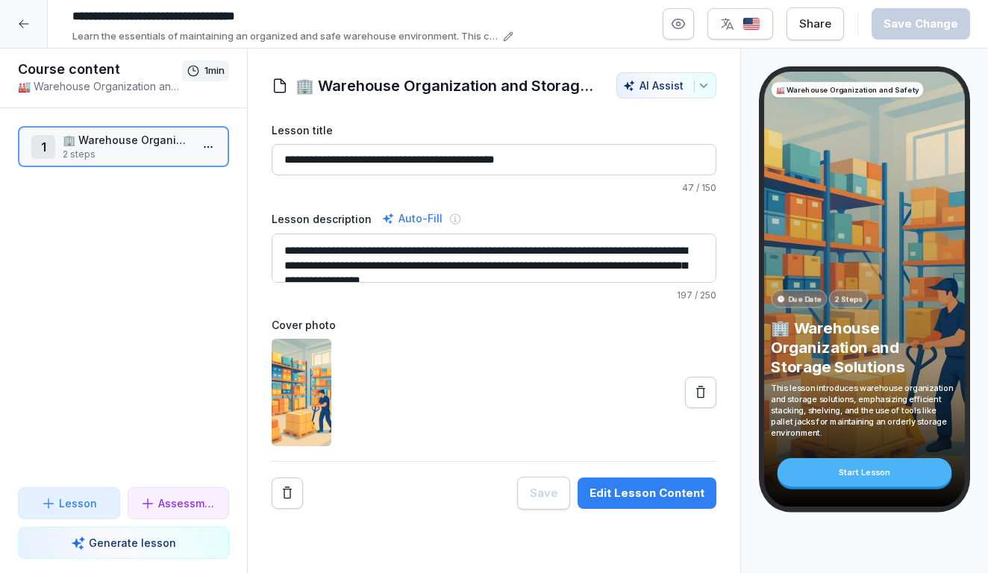
click at [316, 192] on p "47 / 150" at bounding box center [494, 187] width 445 height 13
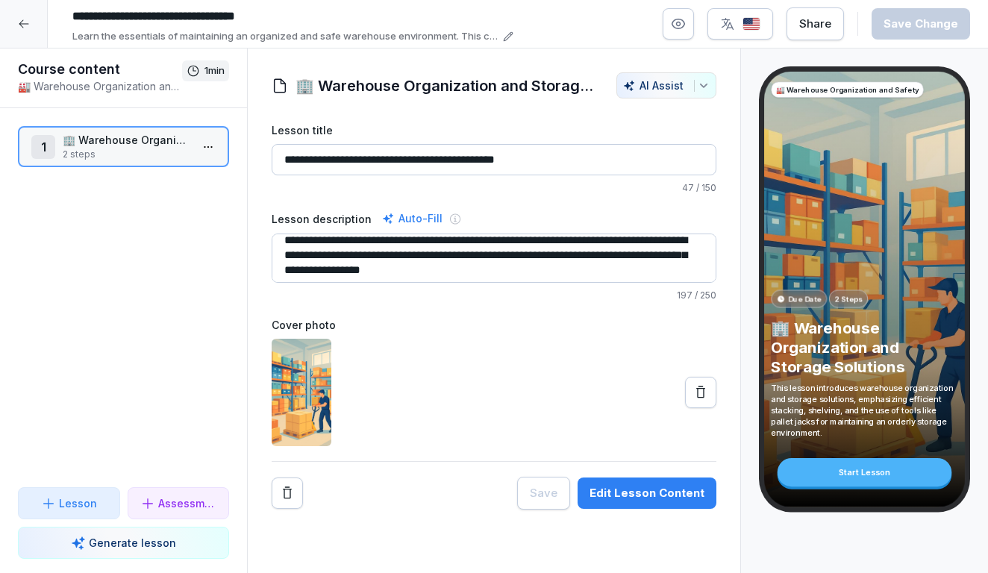
scroll to position [12, 0]
click at [643, 492] on div "Edit Lesson Content" at bounding box center [646, 493] width 115 height 16
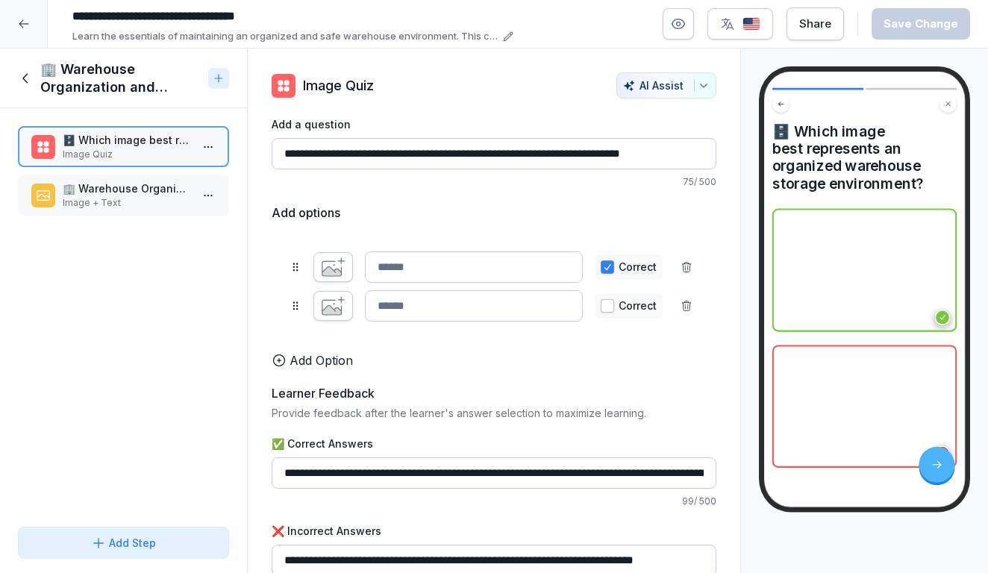
click at [25, 68] on div "🏢 Warehouse Organization and Storage Solutions" at bounding box center [110, 78] width 184 height 36
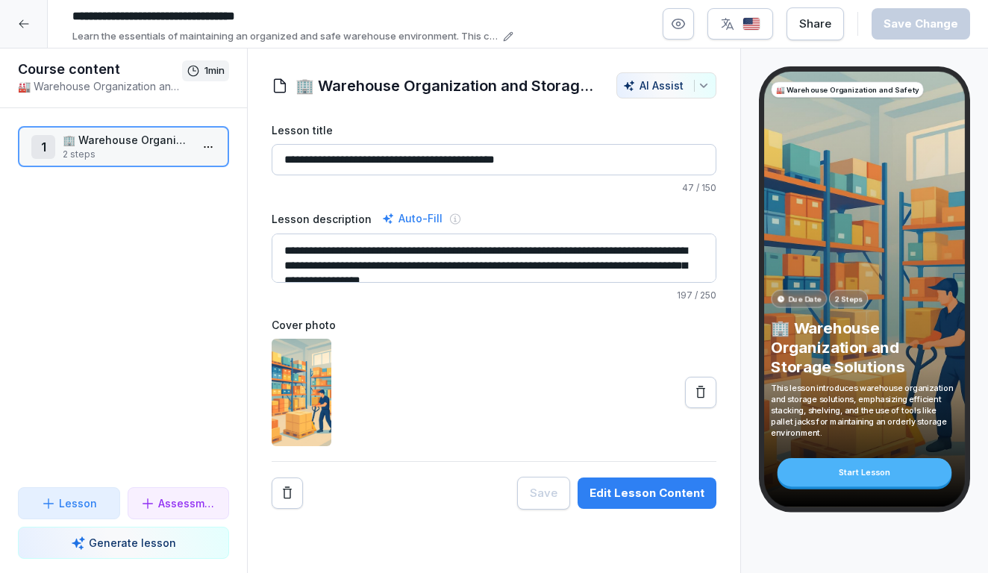
click at [26, 15] on div at bounding box center [24, 24] width 48 height 48
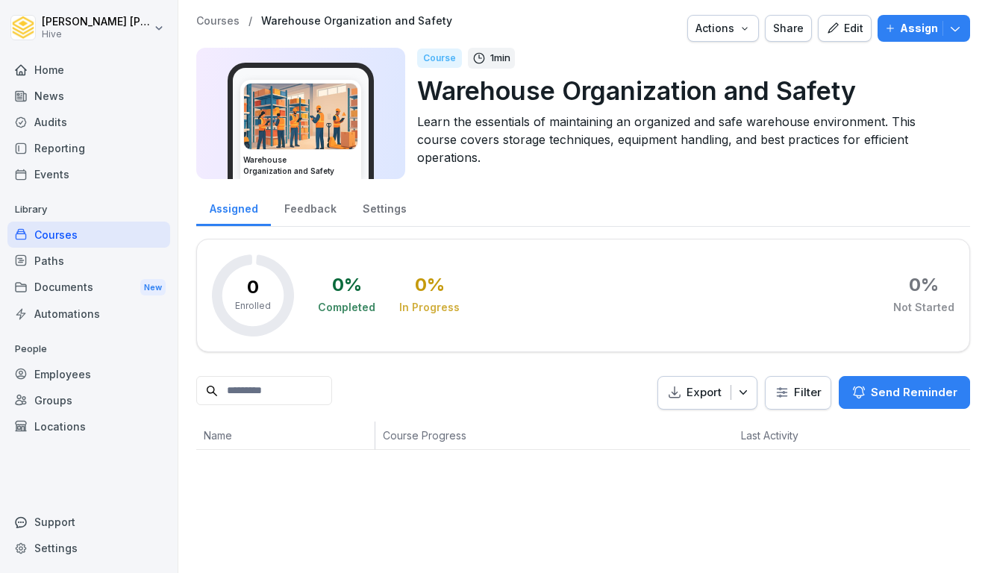
click at [863, 36] on div "Edit" at bounding box center [844, 28] width 37 height 16
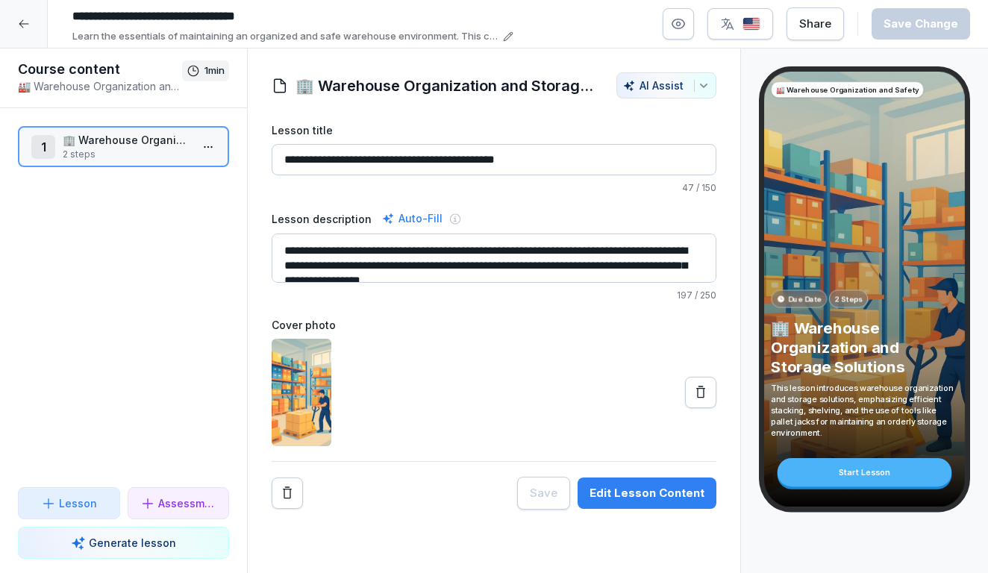
click at [28, 9] on div at bounding box center [24, 24] width 48 height 48
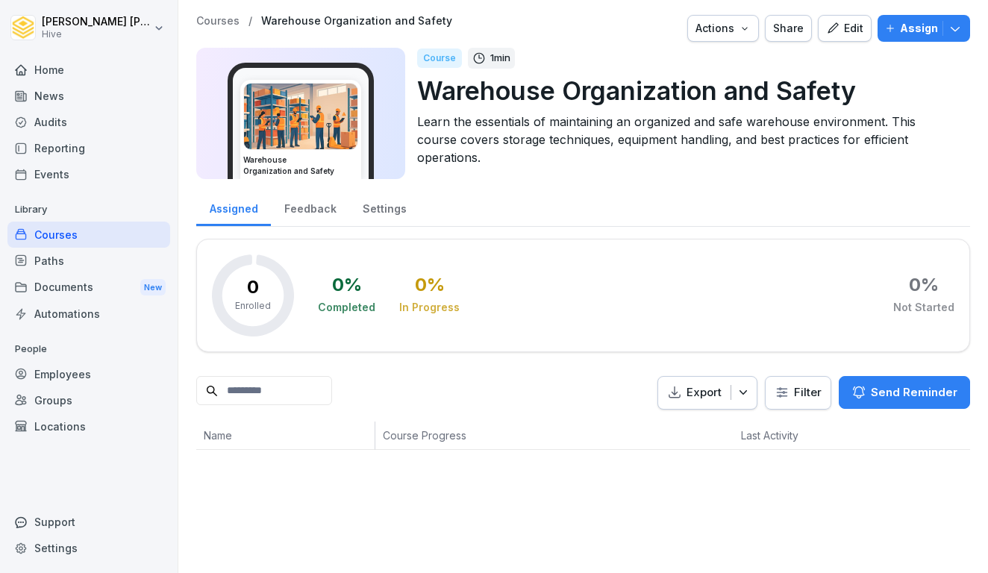
click at [743, 38] on button "Actions" at bounding box center [723, 28] width 72 height 27
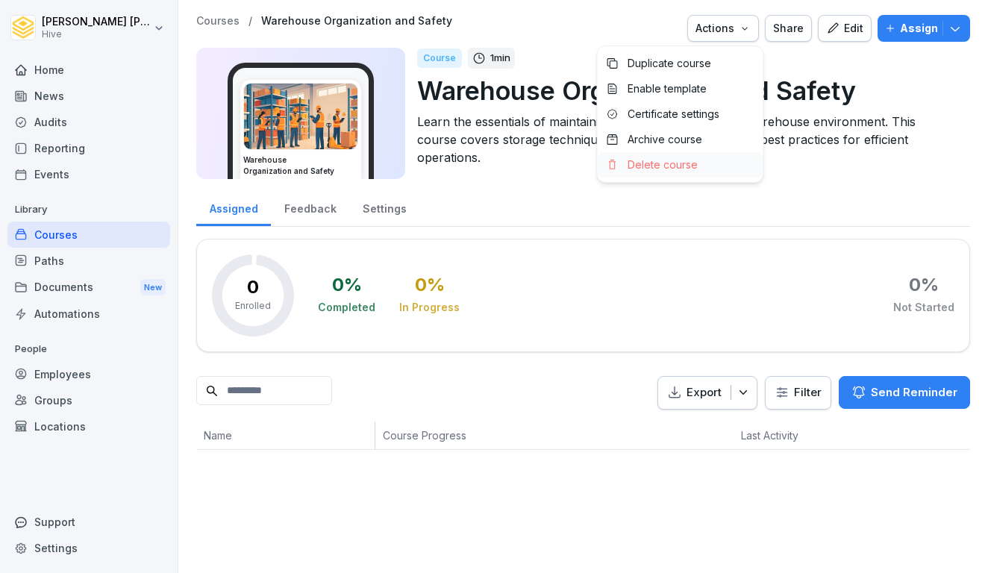
click at [670, 160] on p "Delete course" at bounding box center [662, 164] width 70 height 13
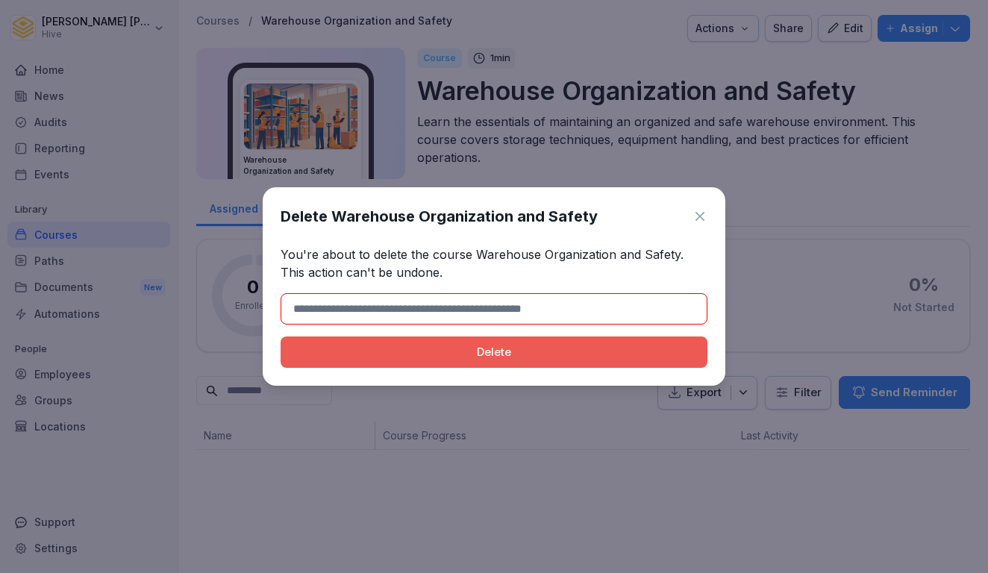
type input "*"
drag, startPoint x: 474, startPoint y: 254, endPoint x: 672, endPoint y: 257, distance: 198.5
click at [672, 257] on p "You're about to delete the course Warehouse Organization and Safety. This actio…" at bounding box center [493, 263] width 427 height 36
copy p "Warehouse Organization and Safety"
click at [457, 315] on input at bounding box center [493, 308] width 427 height 31
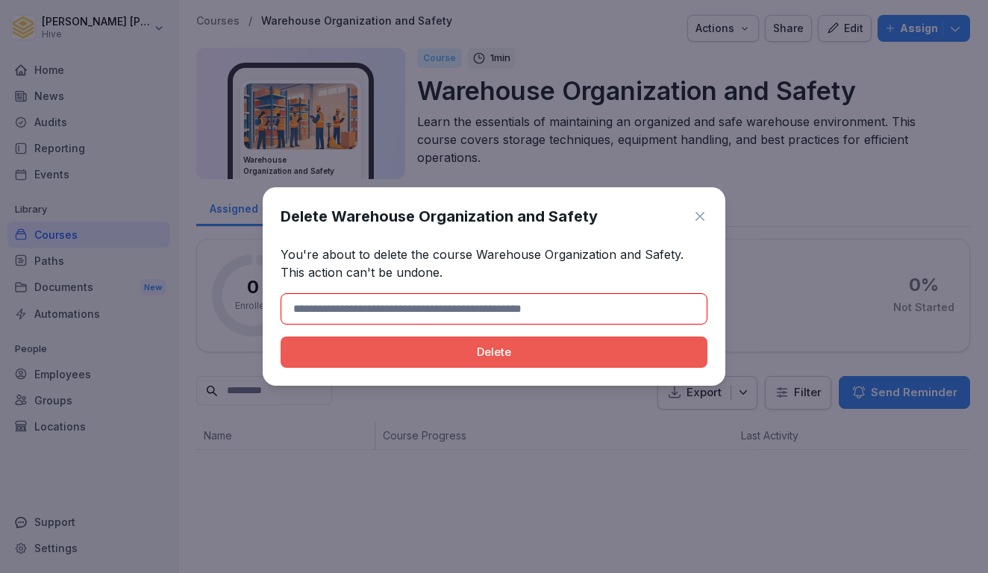
paste input "**********"
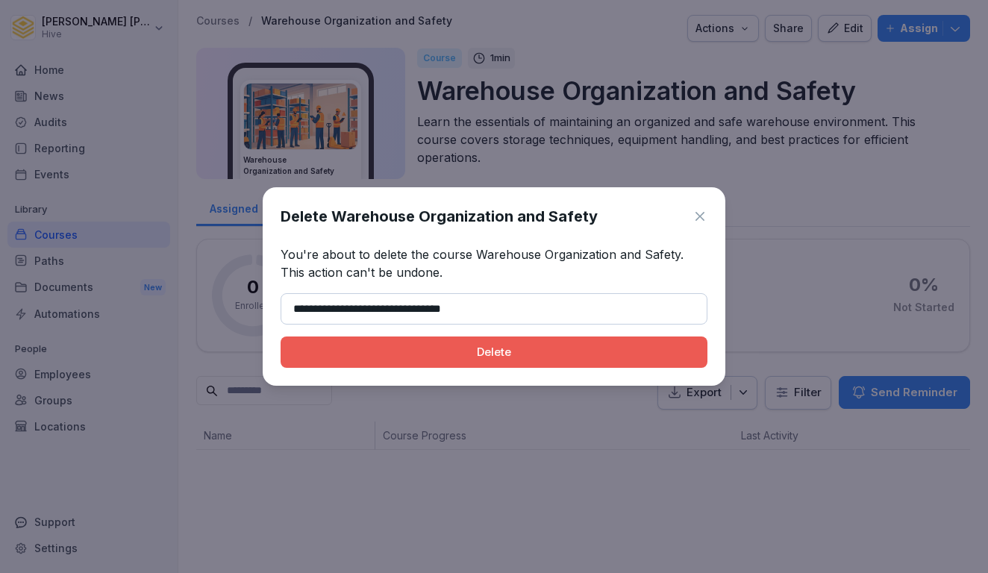
type input "**********"
click at [448, 351] on div "Delete" at bounding box center [493, 352] width 403 height 16
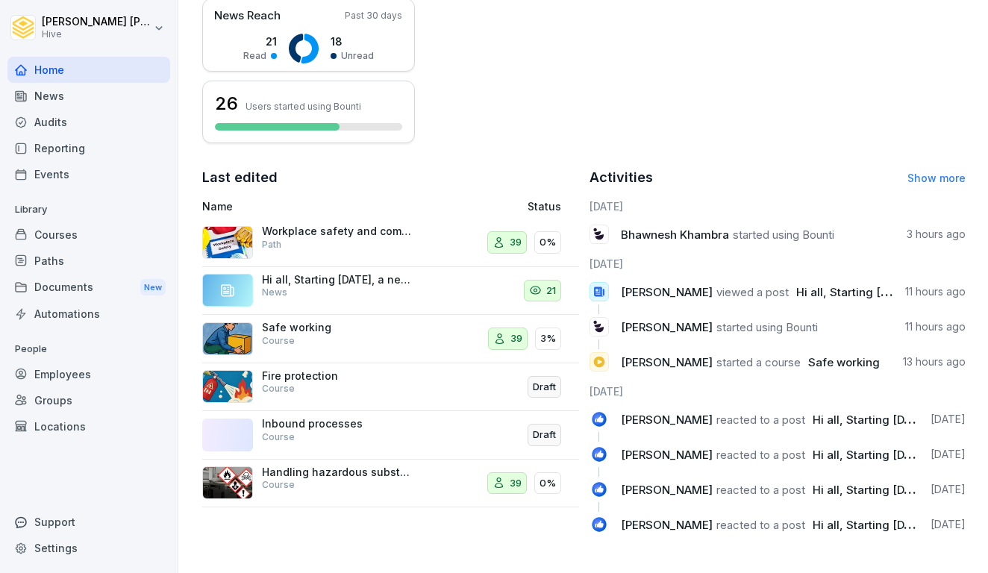
scroll to position [377, 0]
click at [78, 220] on p "Library" at bounding box center [88, 210] width 163 height 24
click at [77, 232] on div "Courses" at bounding box center [88, 235] width 163 height 26
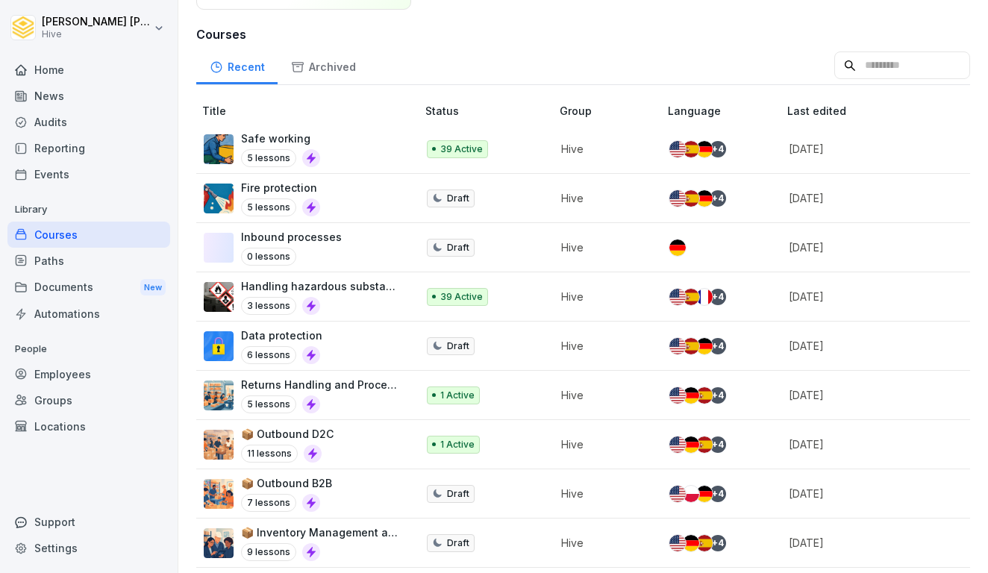
scroll to position [156, 0]
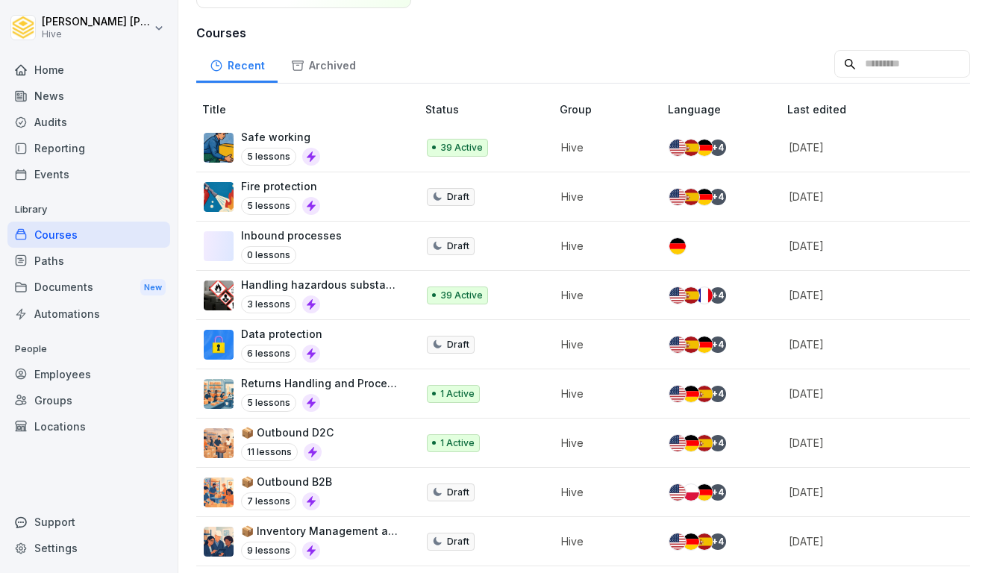
click at [364, 233] on div "Inbound processes 0 lessons" at bounding box center [303, 246] width 198 height 37
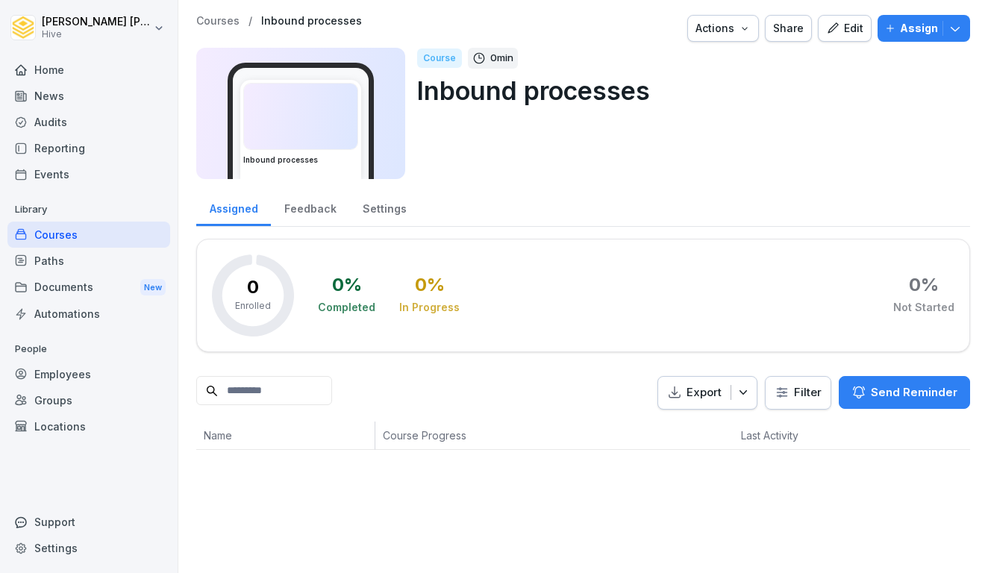
click at [750, 32] on icon "button" at bounding box center [745, 28] width 12 height 12
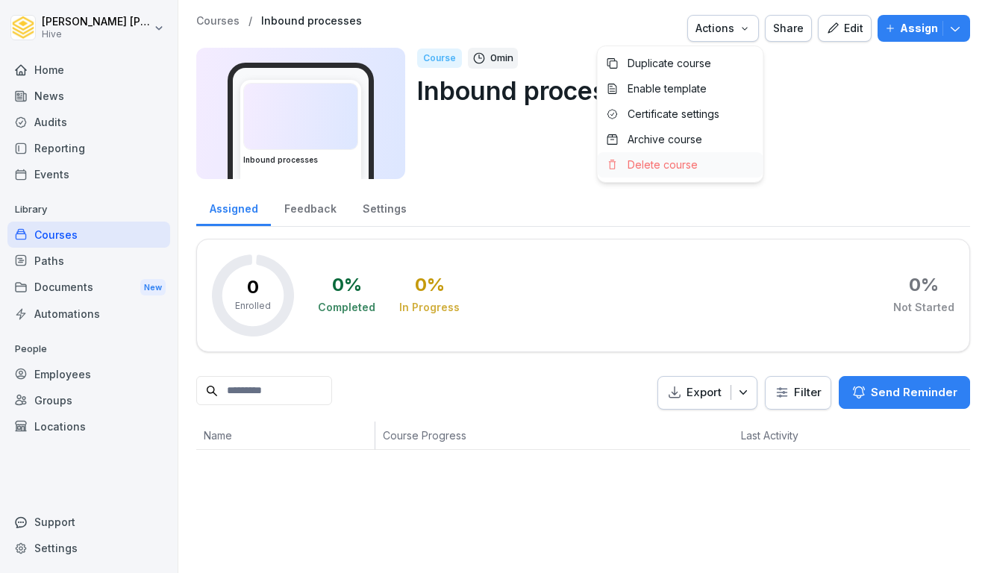
click at [671, 164] on p "Delete course" at bounding box center [662, 164] width 70 height 13
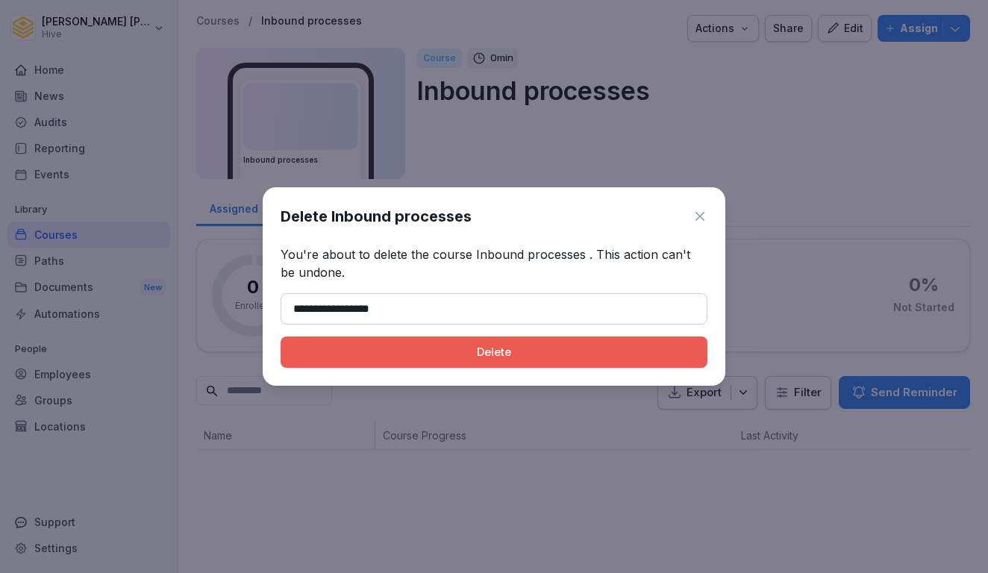
click at [542, 351] on div "Delete" at bounding box center [493, 352] width 403 height 16
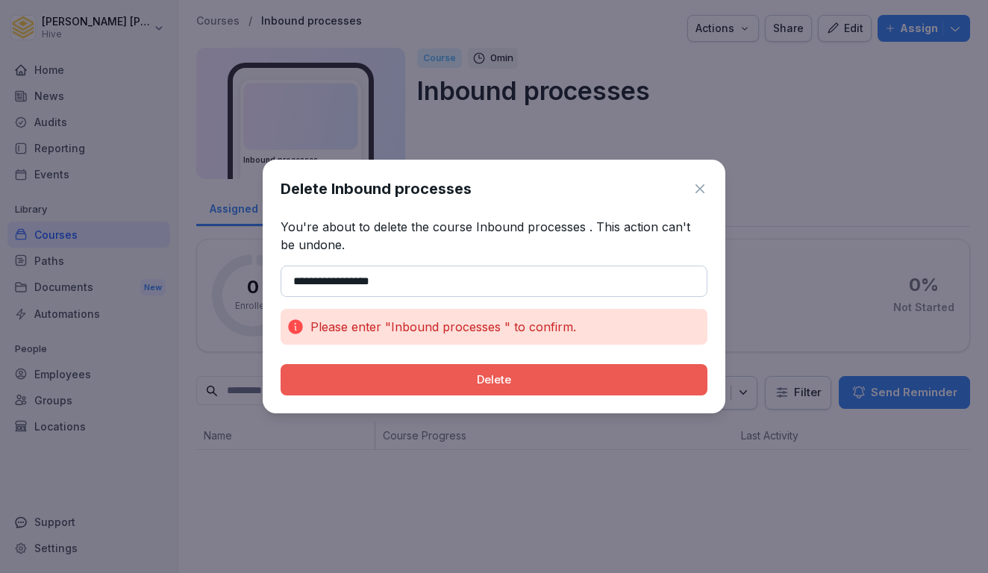
click at [530, 374] on div "Delete" at bounding box center [493, 379] width 403 height 16
click at [508, 386] on div "Delete" at bounding box center [493, 379] width 403 height 16
click at [293, 284] on input "**********" at bounding box center [493, 281] width 427 height 31
click at [339, 285] on input "**********" at bounding box center [493, 281] width 427 height 31
drag, startPoint x: 472, startPoint y: 228, endPoint x: 579, endPoint y: 231, distance: 106.7
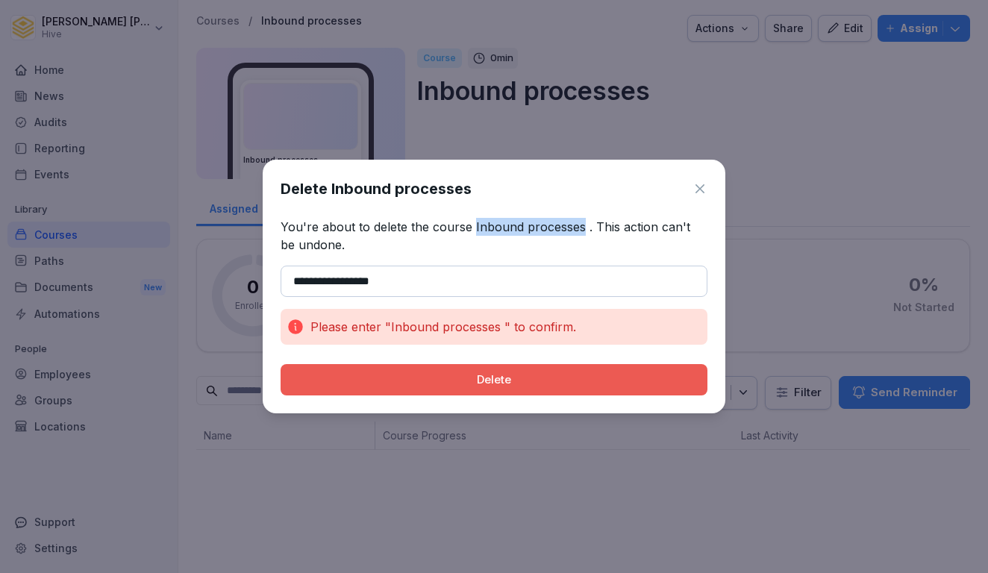
click at [579, 231] on p "You're about to delete the course Inbound processes . This action can't be undo…" at bounding box center [493, 236] width 427 height 36
copy p "Inbound processes"
click at [432, 284] on input "**********" at bounding box center [493, 281] width 427 height 31
paste input "**********"
drag, startPoint x: 392, startPoint y: 286, endPoint x: 123, endPoint y: 273, distance: 269.6
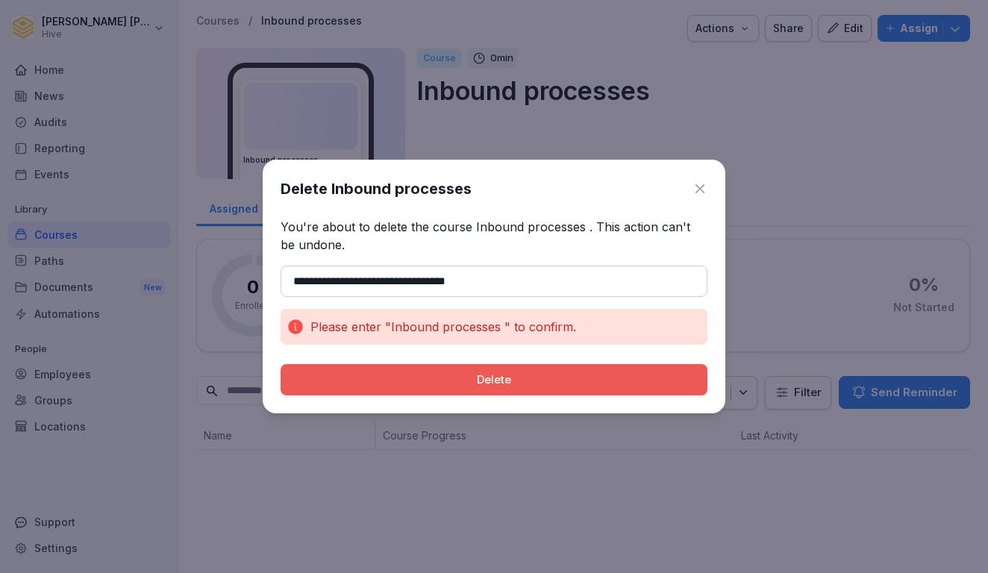
click at [123, 273] on body "**********" at bounding box center [494, 286] width 988 height 573
type input "**********"
click at [410, 388] on button "Delete" at bounding box center [493, 379] width 427 height 31
click at [413, 382] on div "Delete" at bounding box center [493, 379] width 403 height 16
click at [415, 281] on input "**********" at bounding box center [493, 281] width 427 height 31
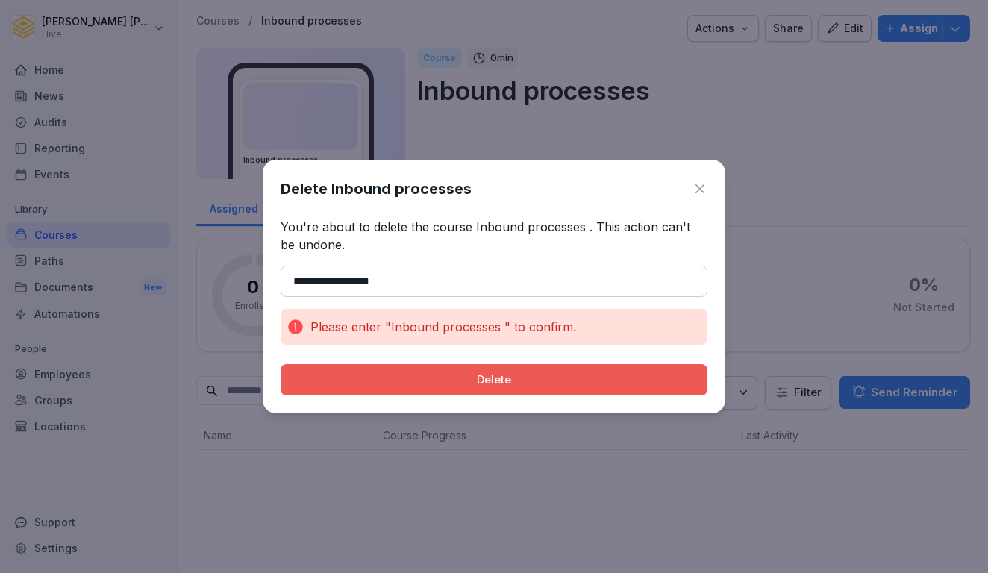
click at [400, 374] on div "Delete" at bounding box center [493, 379] width 403 height 16
drag, startPoint x: 471, startPoint y: 229, endPoint x: 581, endPoint y: 232, distance: 109.7
click at [581, 232] on p "You're about to delete the course Inbound processes . This action can't be undo…" at bounding box center [493, 236] width 427 height 36
copy p "Inbound processes"
drag, startPoint x: 448, startPoint y: 283, endPoint x: 259, endPoint y: 276, distance: 188.9
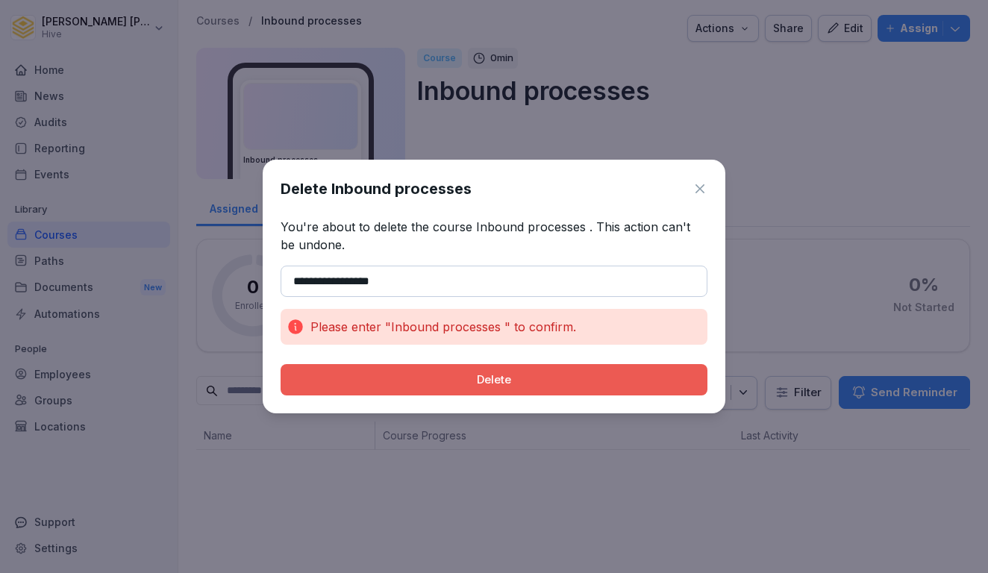
click at [260, 276] on body "**********" at bounding box center [494, 286] width 988 height 573
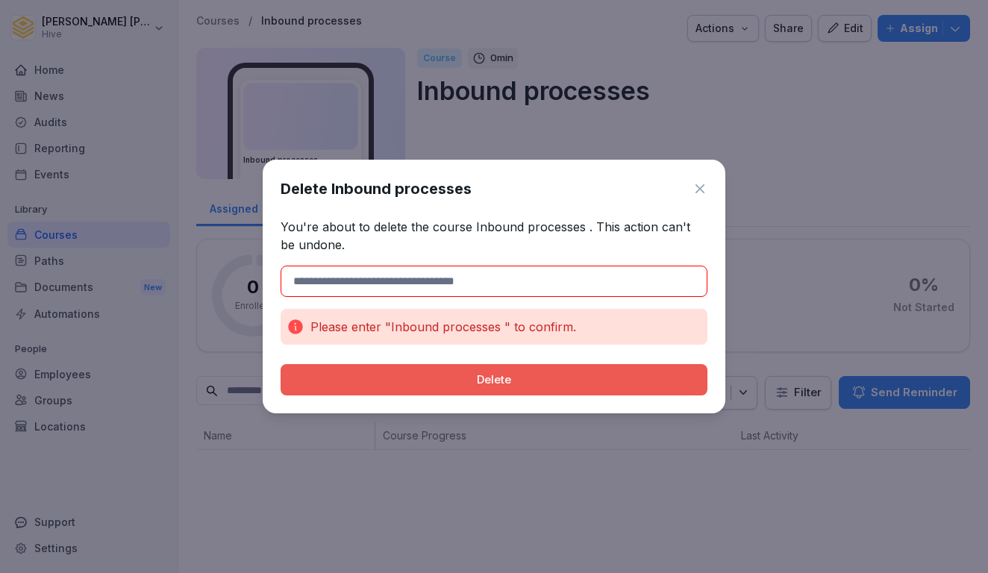
paste input "**********"
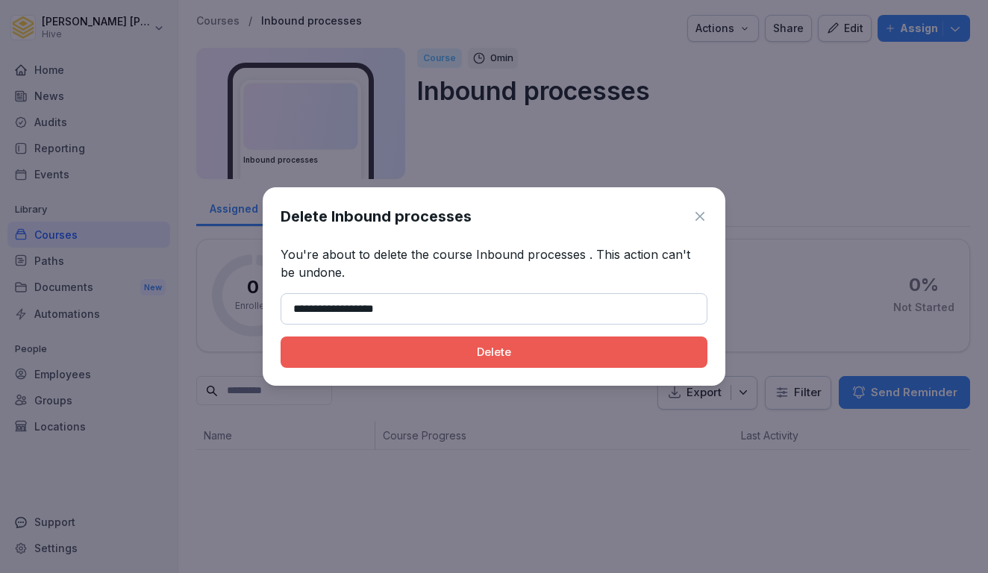
type input "**********"
click at [377, 360] on button "Delete" at bounding box center [493, 351] width 427 height 31
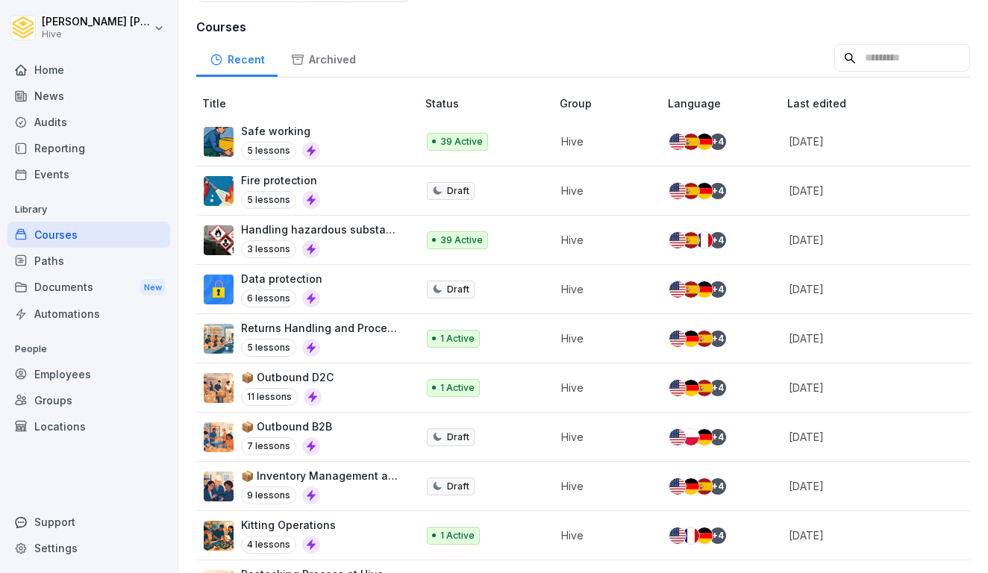
scroll to position [25, 0]
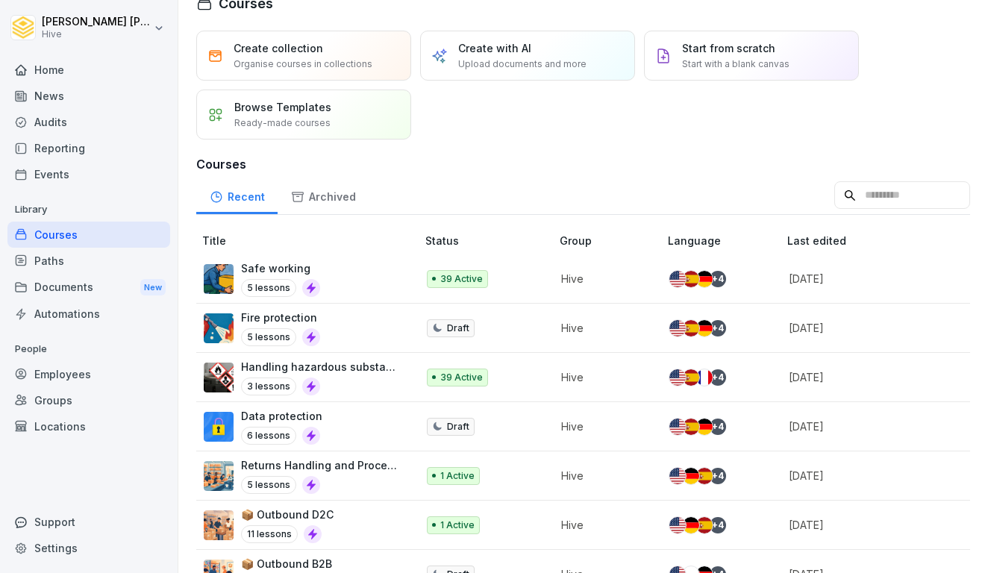
click at [99, 259] on div "Paths" at bounding box center [88, 261] width 163 height 26
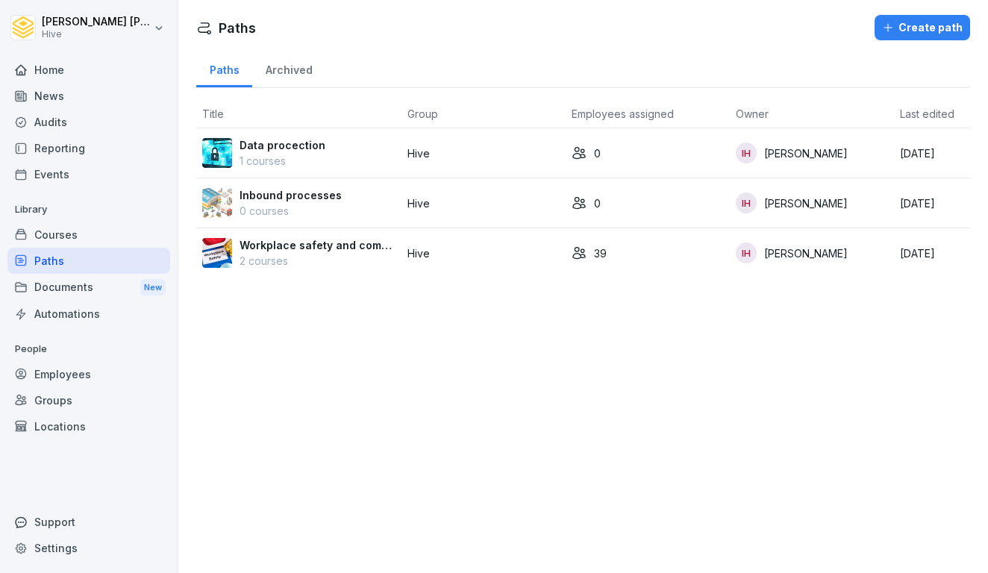
click at [98, 240] on div "Courses" at bounding box center [88, 235] width 163 height 26
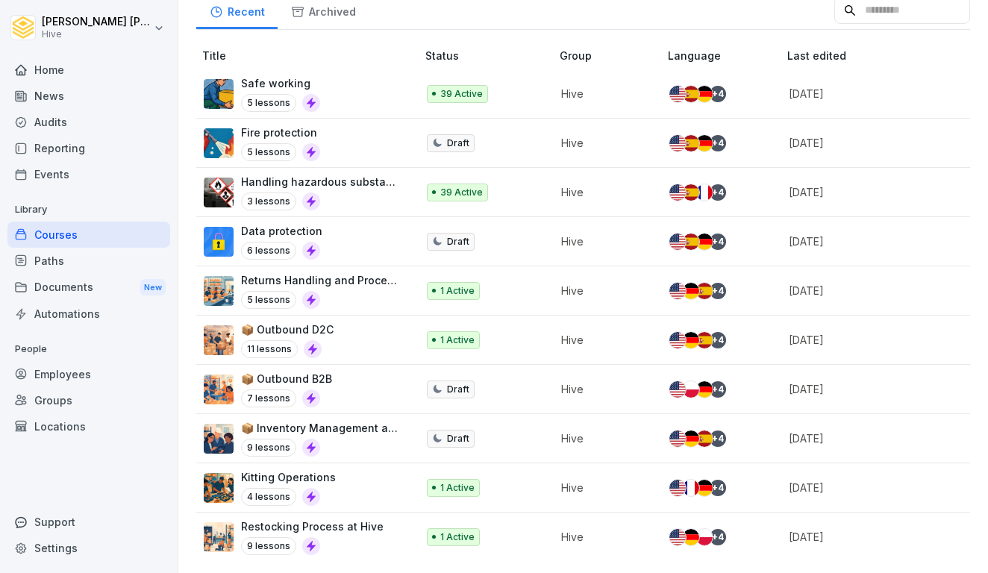
scroll to position [0, 1]
click at [360, 544] on div "9 lessons" at bounding box center [311, 546] width 142 height 18
click at [354, 504] on div "Kitting Operations 4 lessons" at bounding box center [303, 487] width 198 height 37
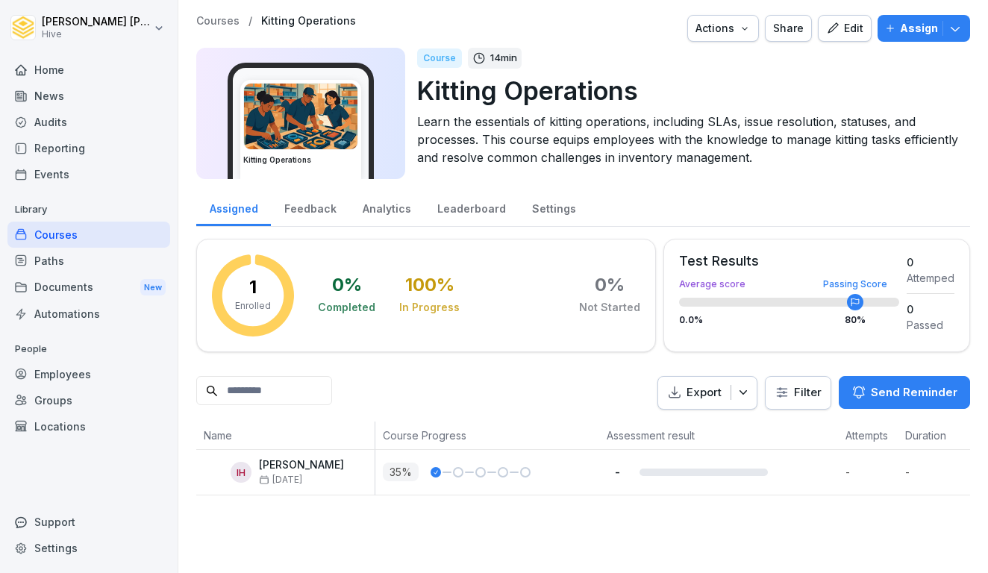
click at [310, 207] on div "Feedback" at bounding box center [310, 207] width 78 height 38
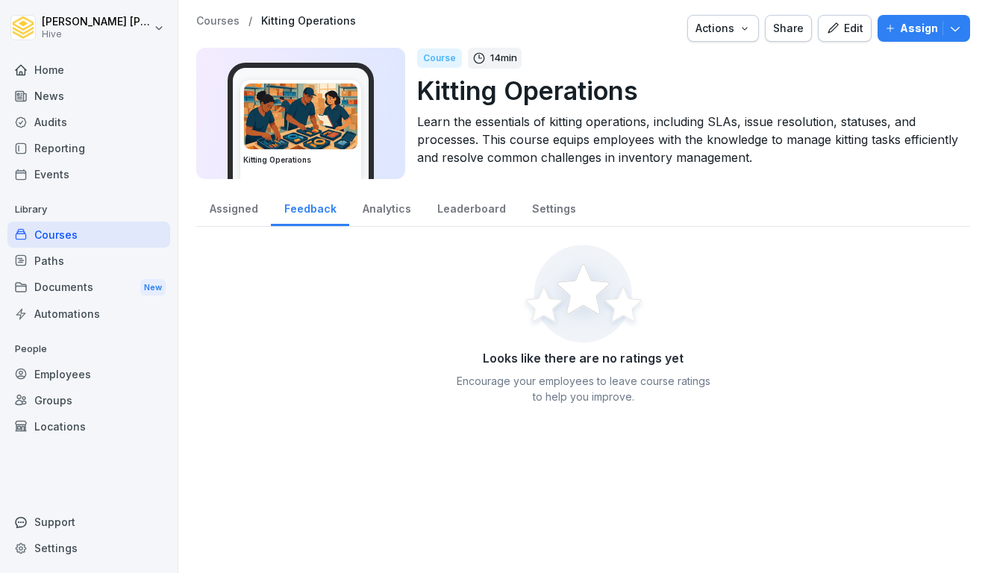
click at [383, 209] on div "Analytics" at bounding box center [386, 207] width 75 height 38
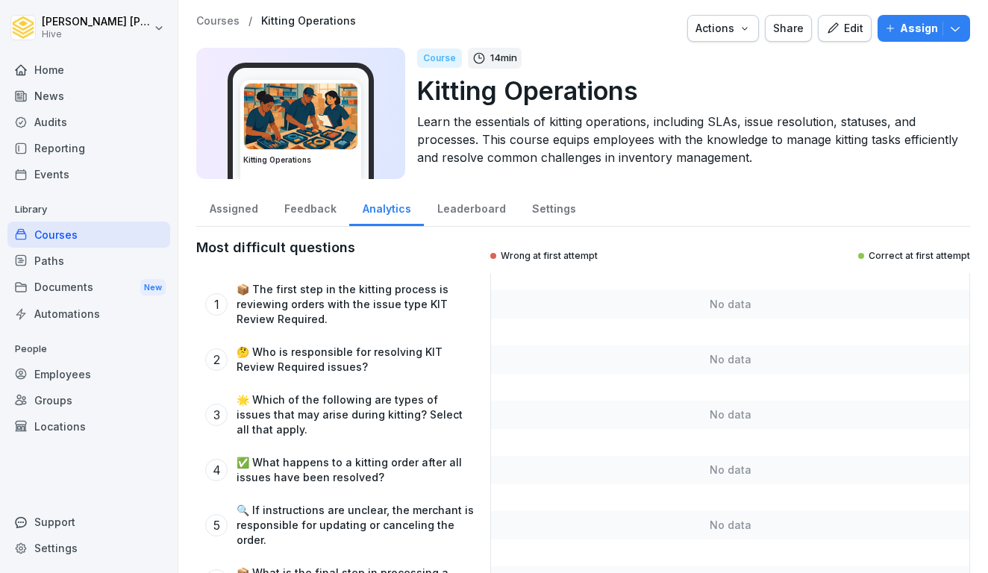
click at [228, 206] on div "Assigned" at bounding box center [233, 207] width 75 height 38
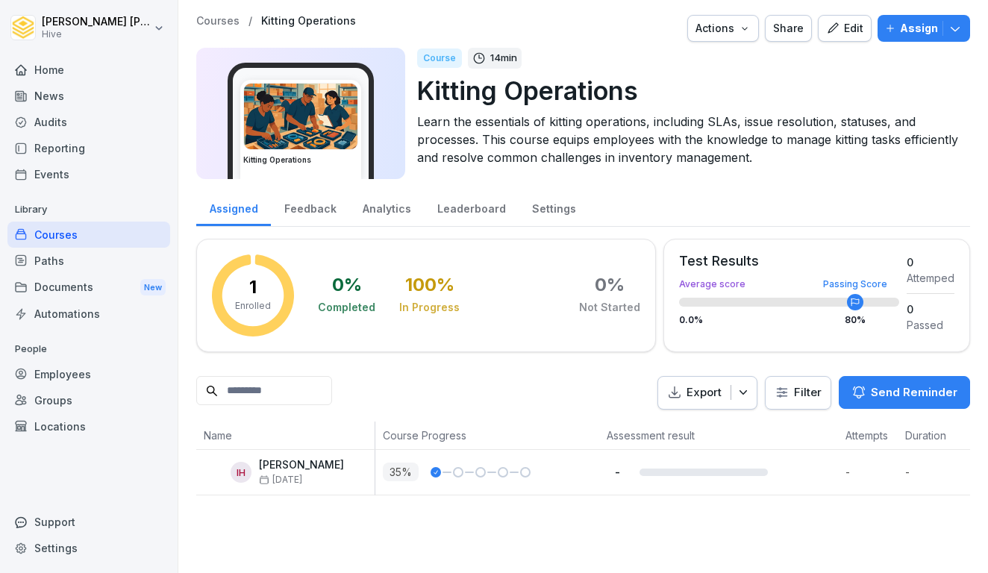
click at [76, 242] on div "Courses" at bounding box center [88, 235] width 163 height 26
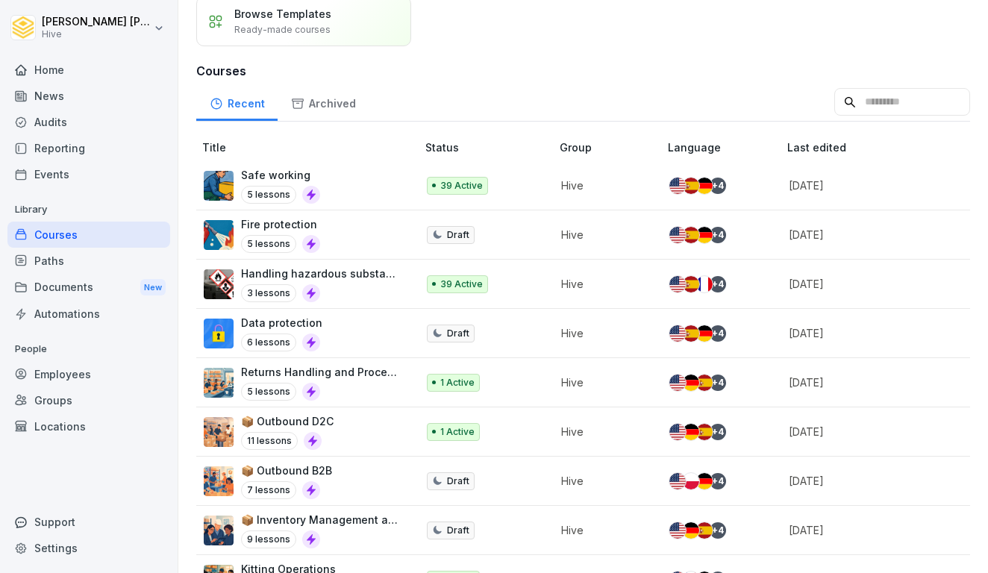
scroll to position [120, 0]
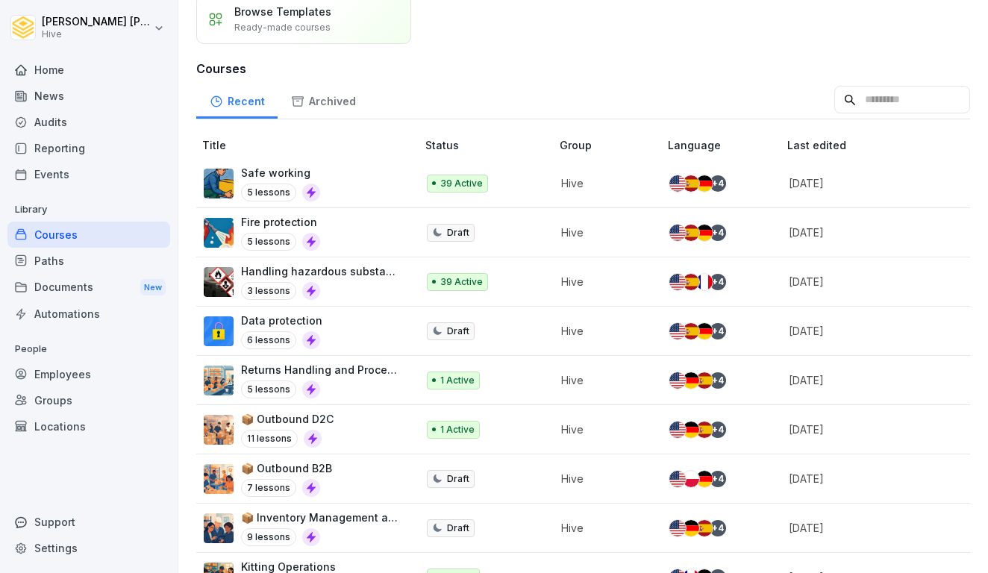
click at [79, 263] on div "Paths" at bounding box center [88, 261] width 163 height 26
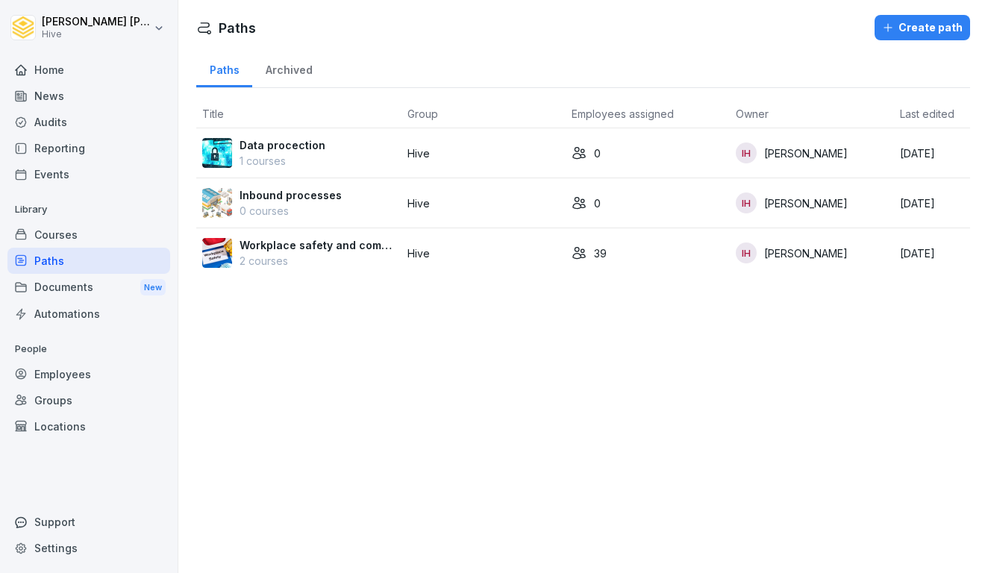
click at [935, 26] on div "Create path" at bounding box center [922, 27] width 81 height 16
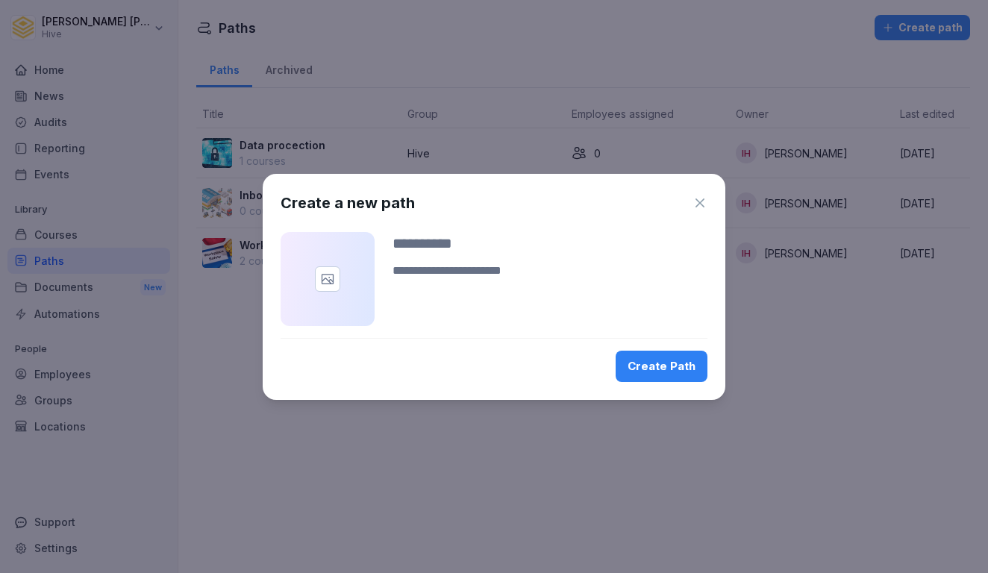
click at [700, 201] on icon "button" at bounding box center [699, 202] width 15 height 15
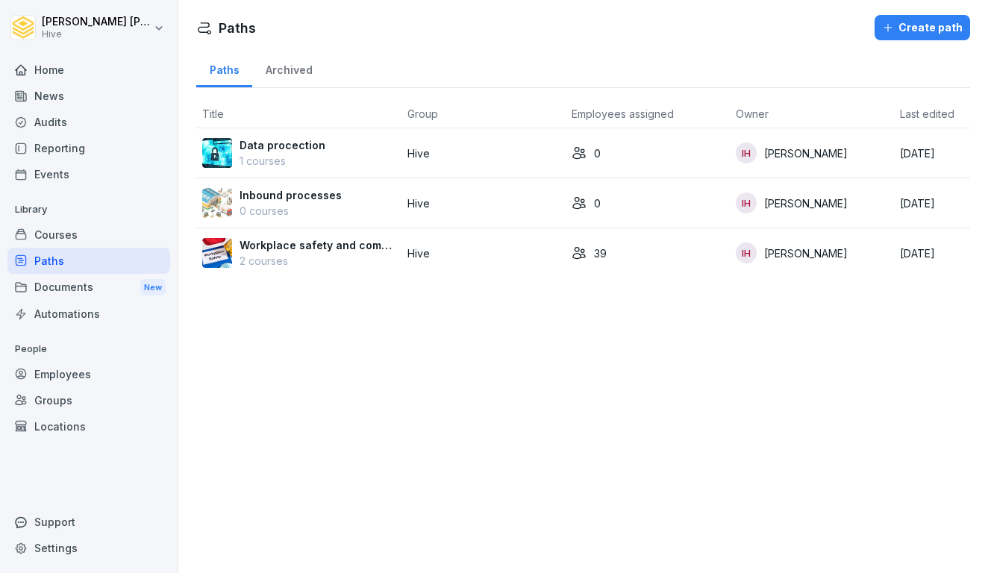
click at [904, 34] on div "Create path" at bounding box center [922, 27] width 81 height 16
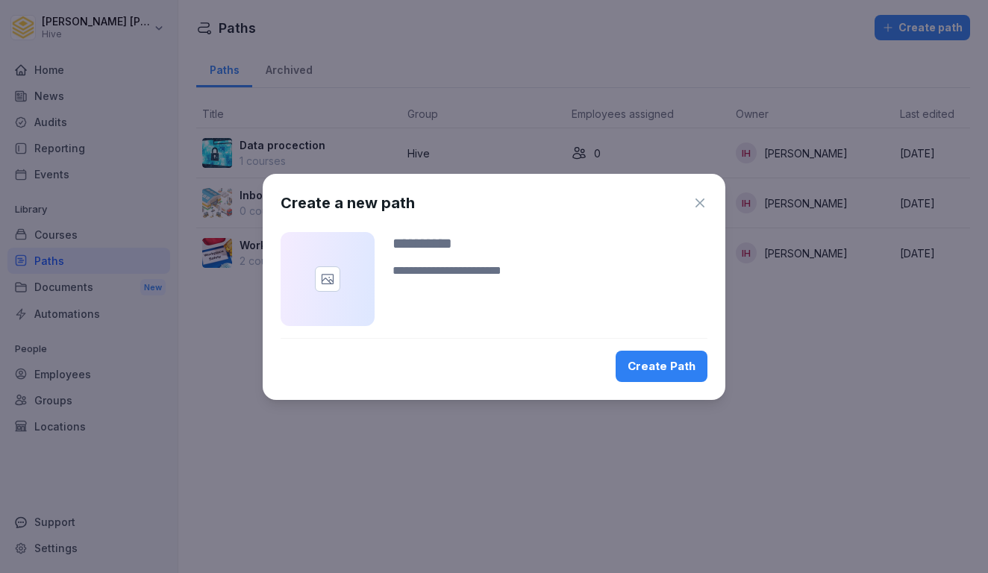
click at [452, 278] on textarea at bounding box center [549, 280] width 315 height 36
type textarea "*******"
click at [700, 205] on icon "button" at bounding box center [699, 202] width 15 height 15
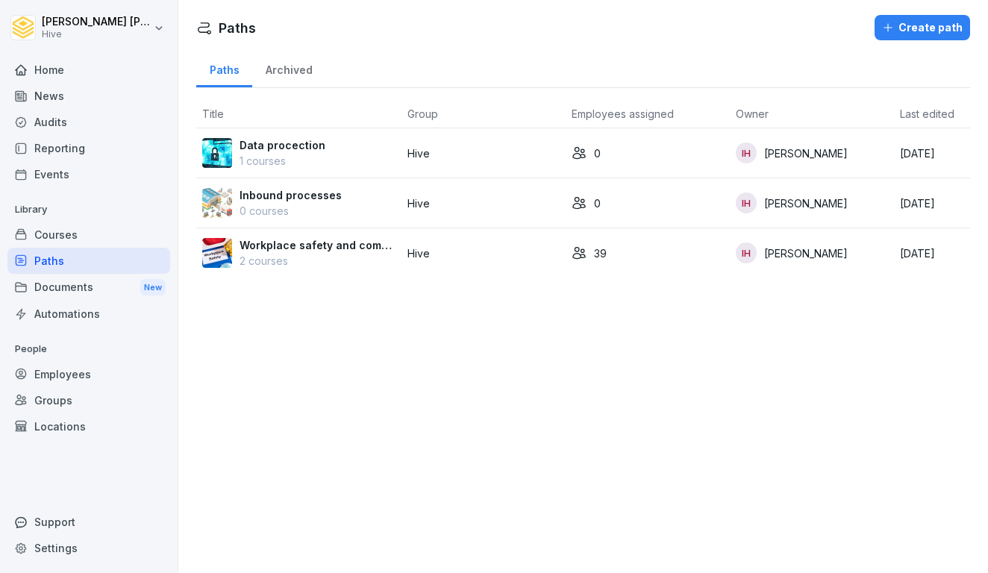
click at [54, 231] on div "Courses" at bounding box center [88, 235] width 163 height 26
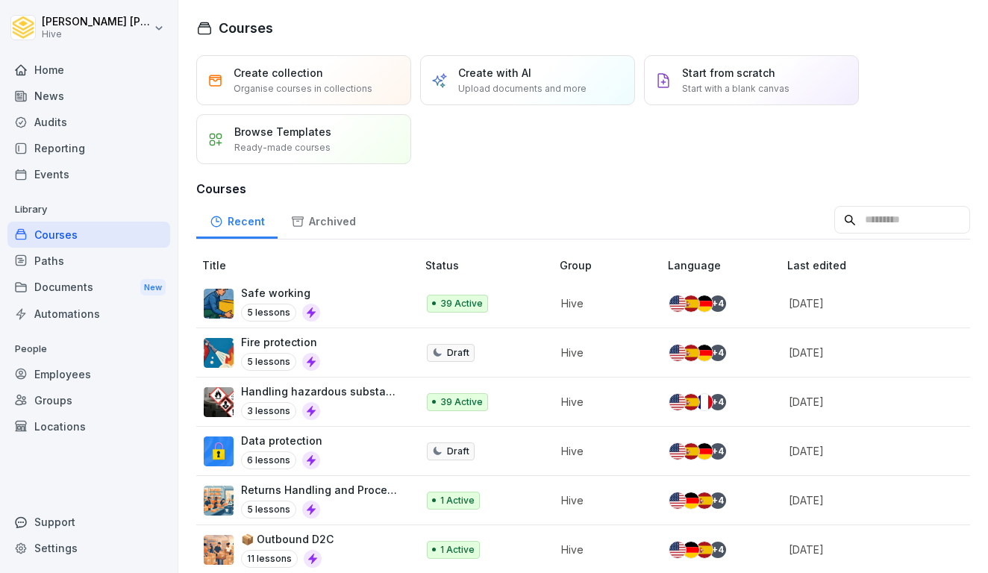
scroll to position [1, 0]
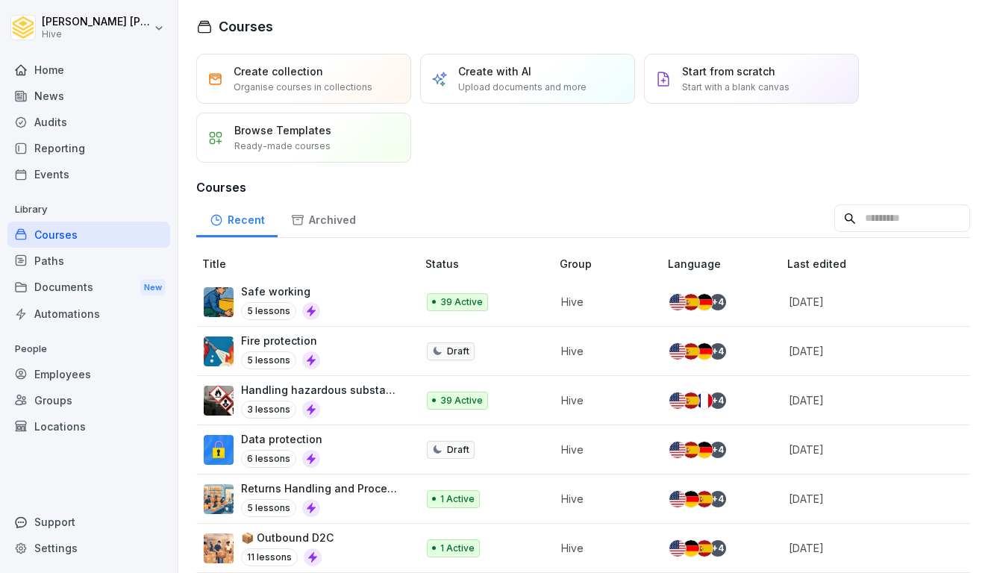
click at [60, 266] on div "Paths" at bounding box center [88, 261] width 163 height 26
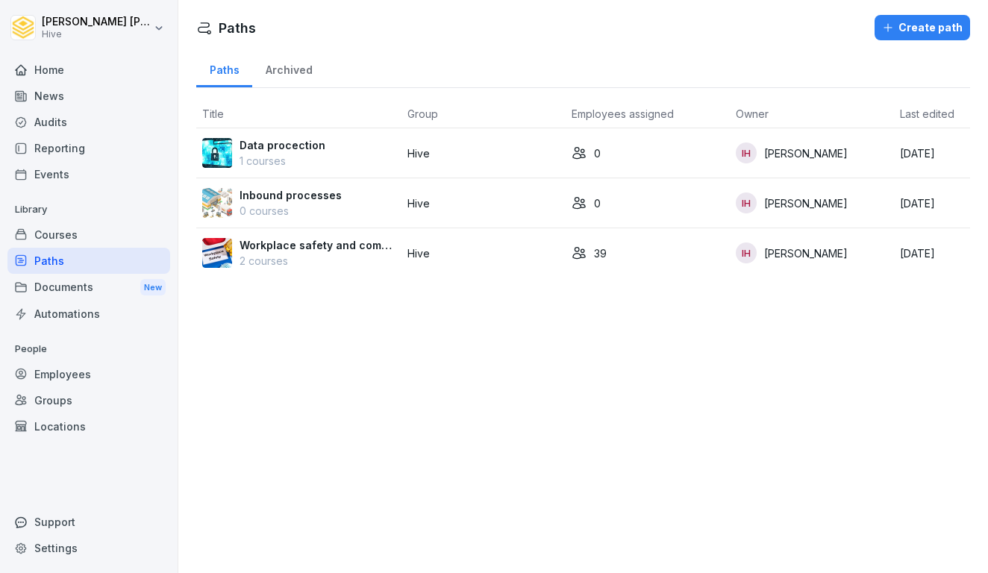
click at [65, 230] on div "Courses" at bounding box center [88, 235] width 163 height 26
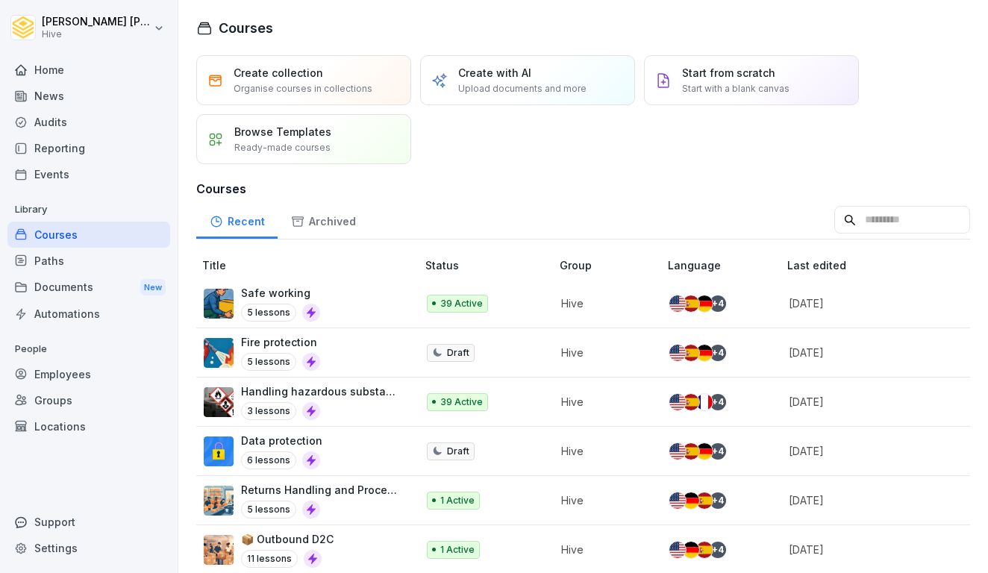
click at [49, 258] on div "Paths" at bounding box center [88, 261] width 163 height 26
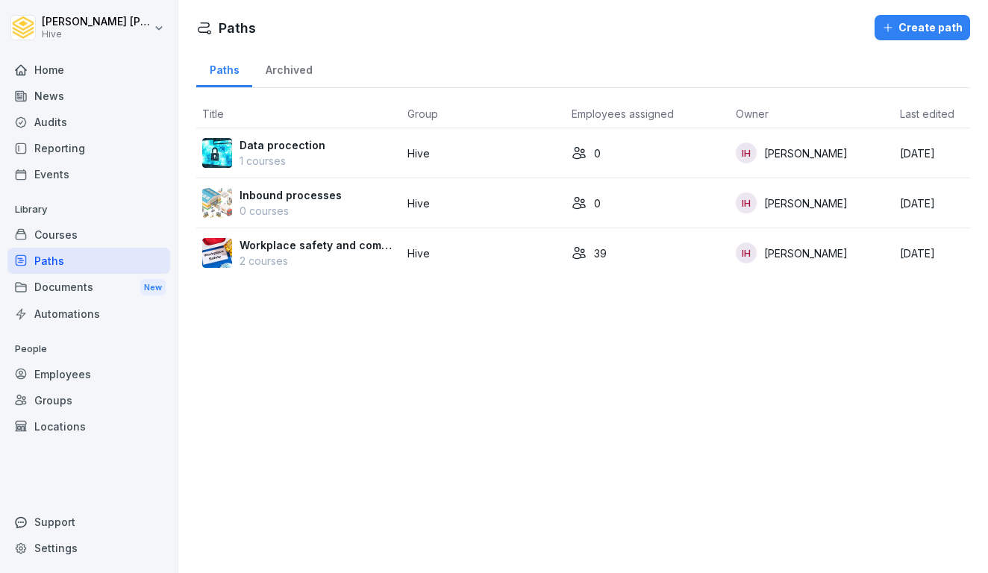
click at [49, 231] on div "Courses" at bounding box center [88, 235] width 163 height 26
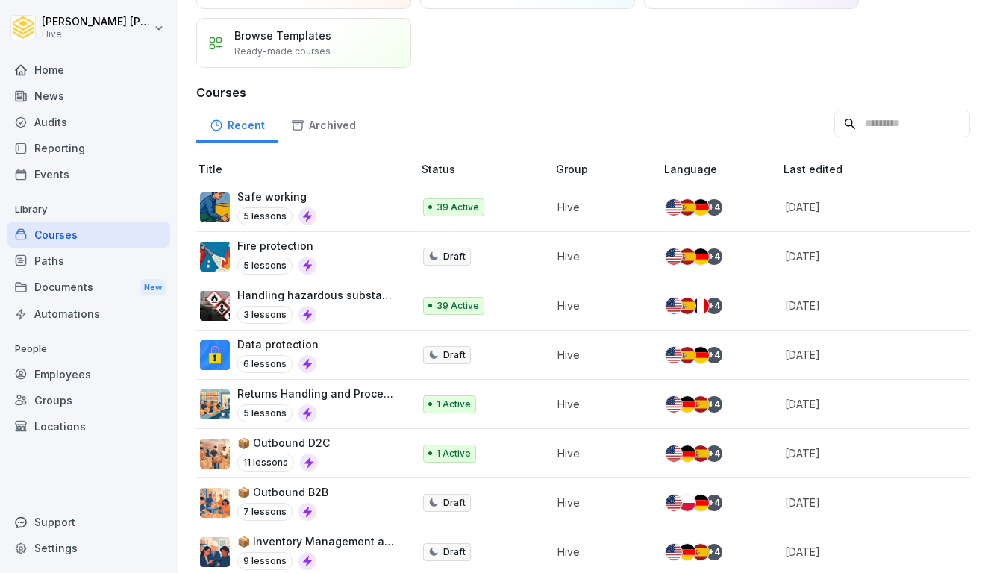
scroll to position [95, 0]
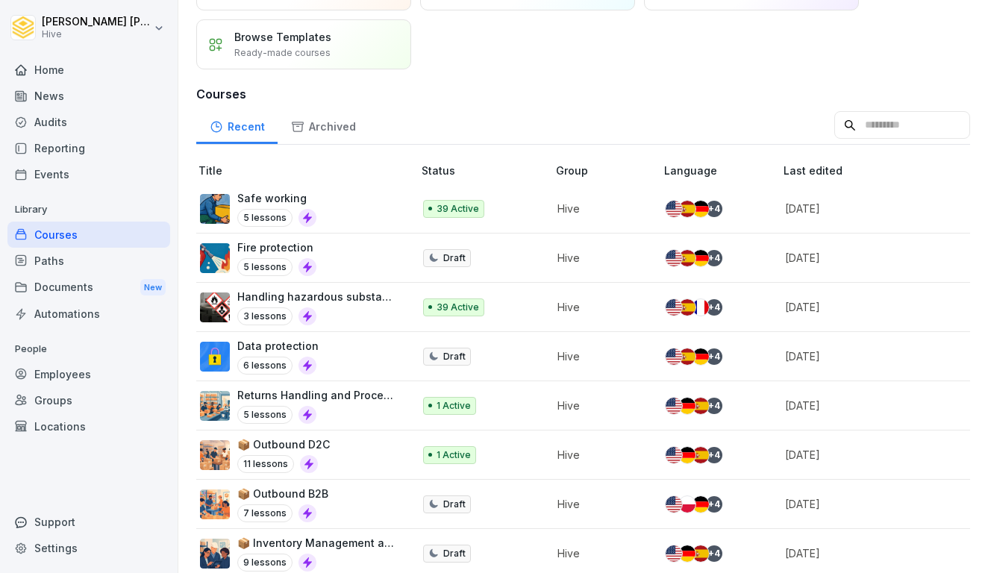
click at [72, 257] on div "Paths" at bounding box center [88, 261] width 163 height 26
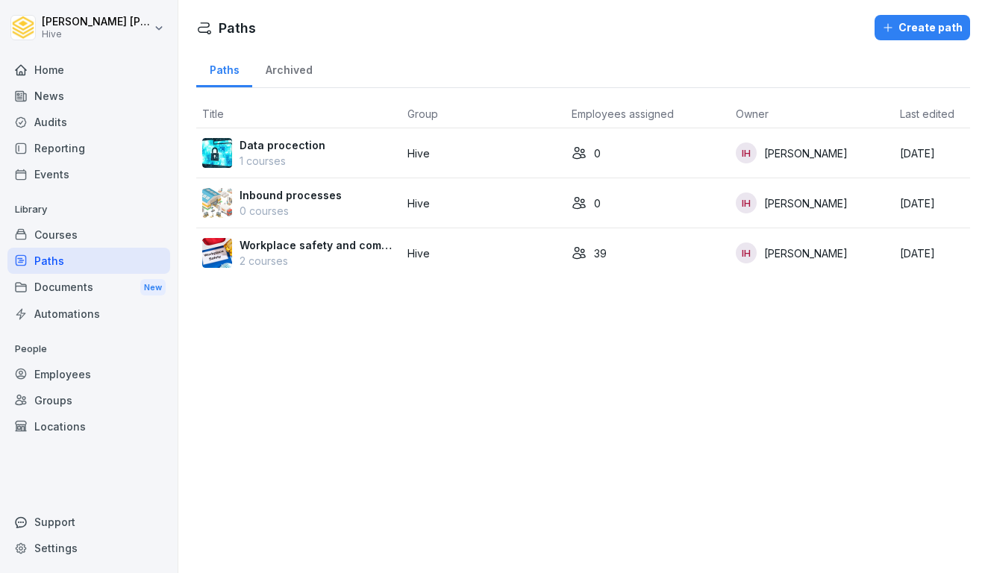
click at [73, 214] on p "Library" at bounding box center [88, 210] width 163 height 24
click at [69, 235] on div "Courses" at bounding box center [88, 235] width 163 height 26
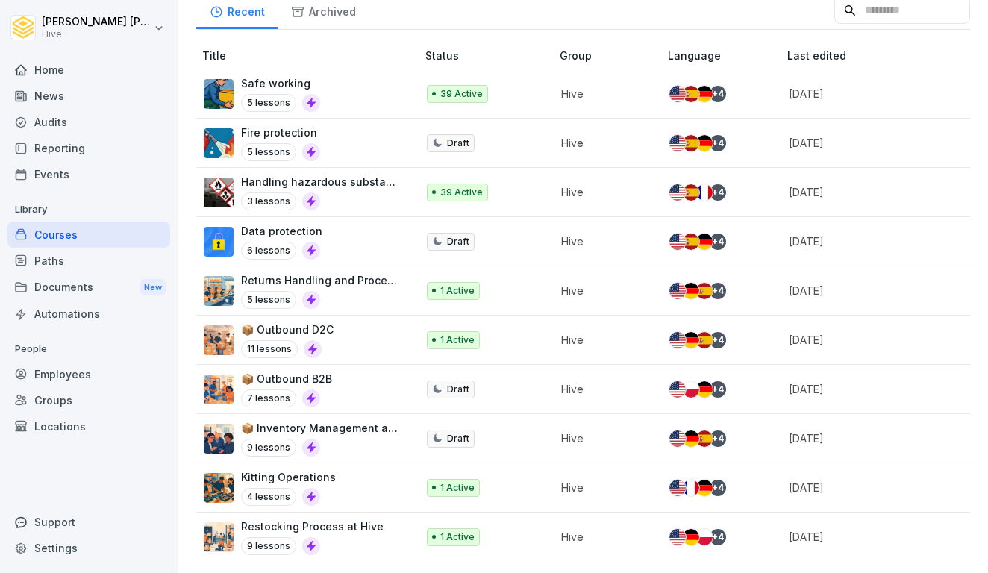
scroll to position [210, 0]
click at [67, 263] on div "Paths" at bounding box center [88, 261] width 163 height 26
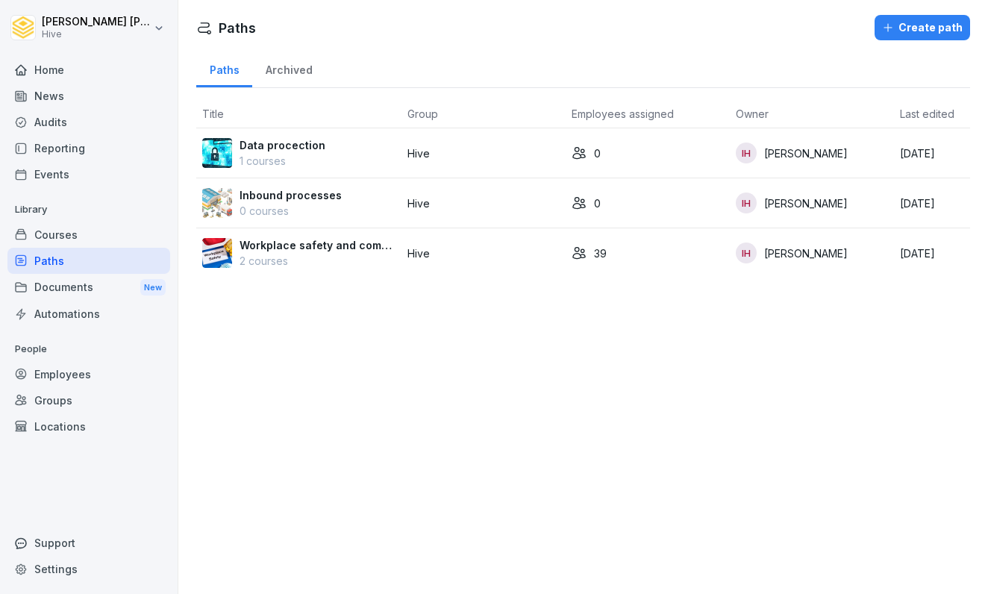
click at [302, 197] on p "Inbound processes" at bounding box center [290, 195] width 102 height 16
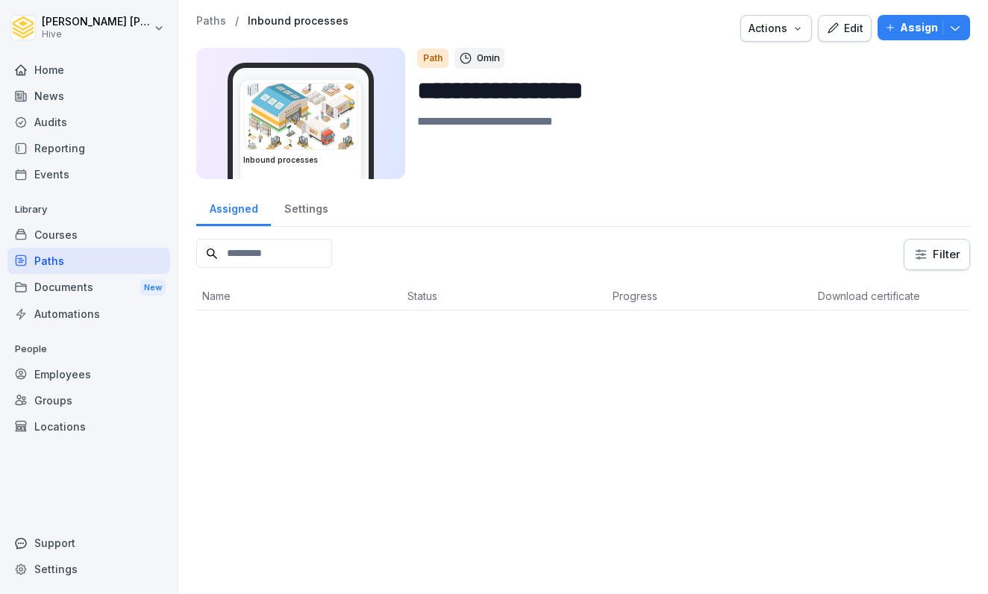
click at [852, 33] on div "Edit" at bounding box center [844, 28] width 37 height 16
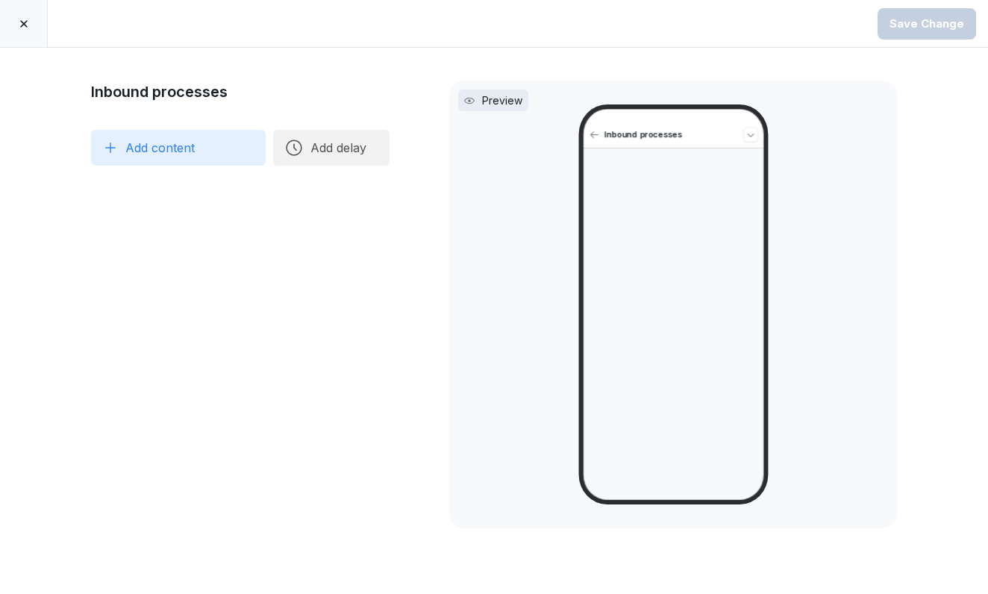
click at [26, 25] on icon at bounding box center [24, 24] width 12 height 12
